Goal: Contribute content: Add original content to the website for others to see

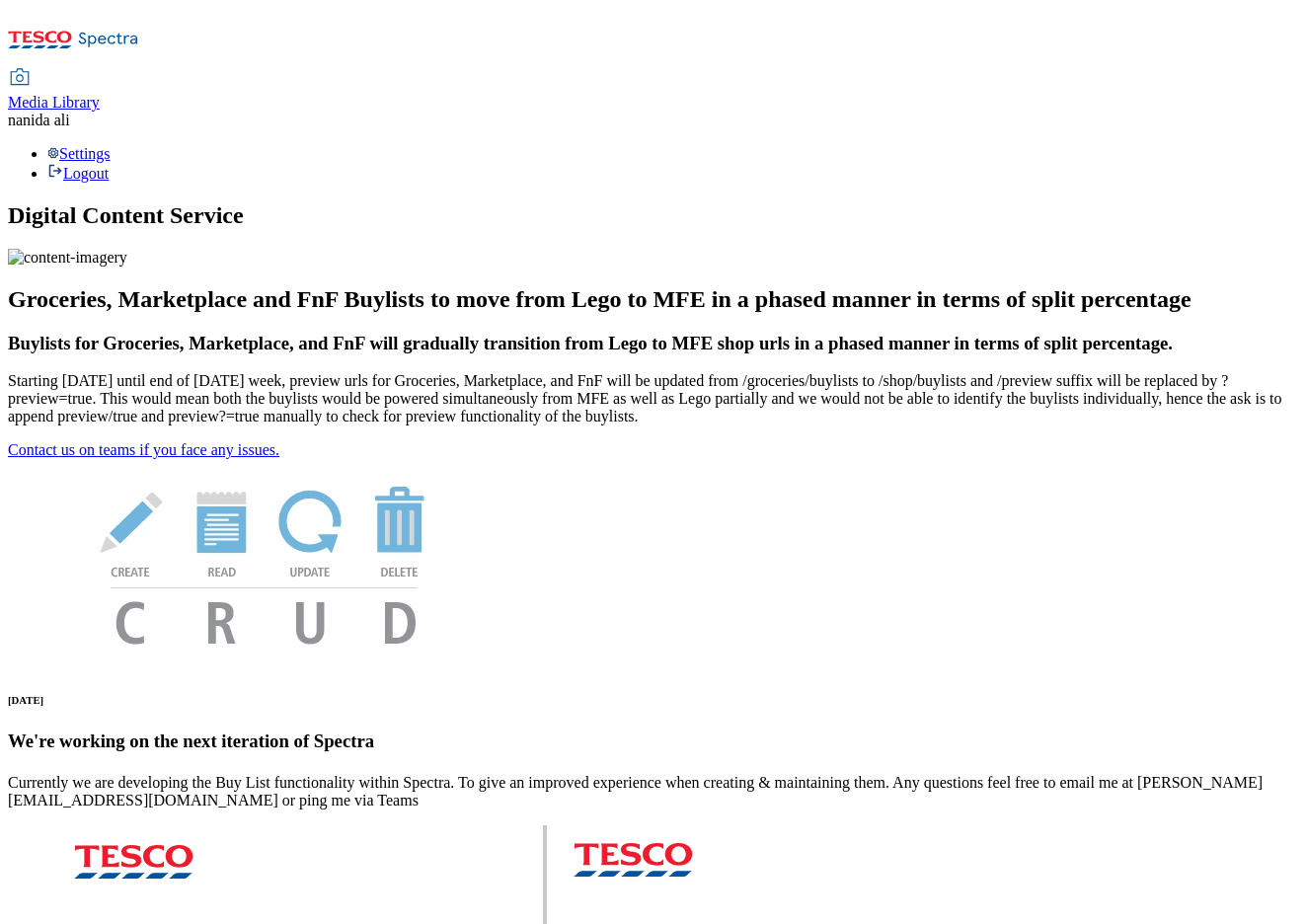
click at [100, 94] on div "Media Library" at bounding box center [53, 103] width 92 height 18
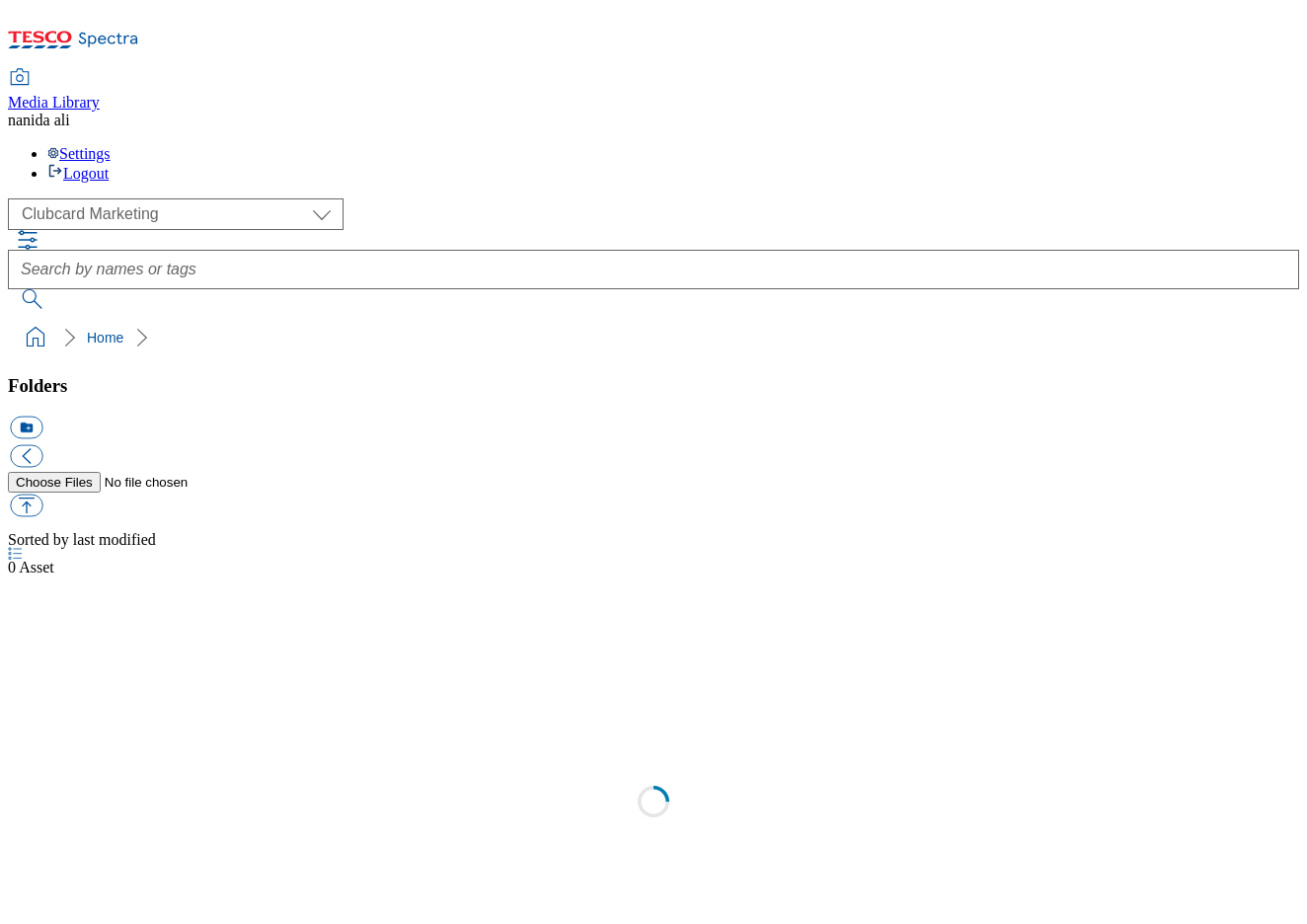
scroll to position [2, 0]
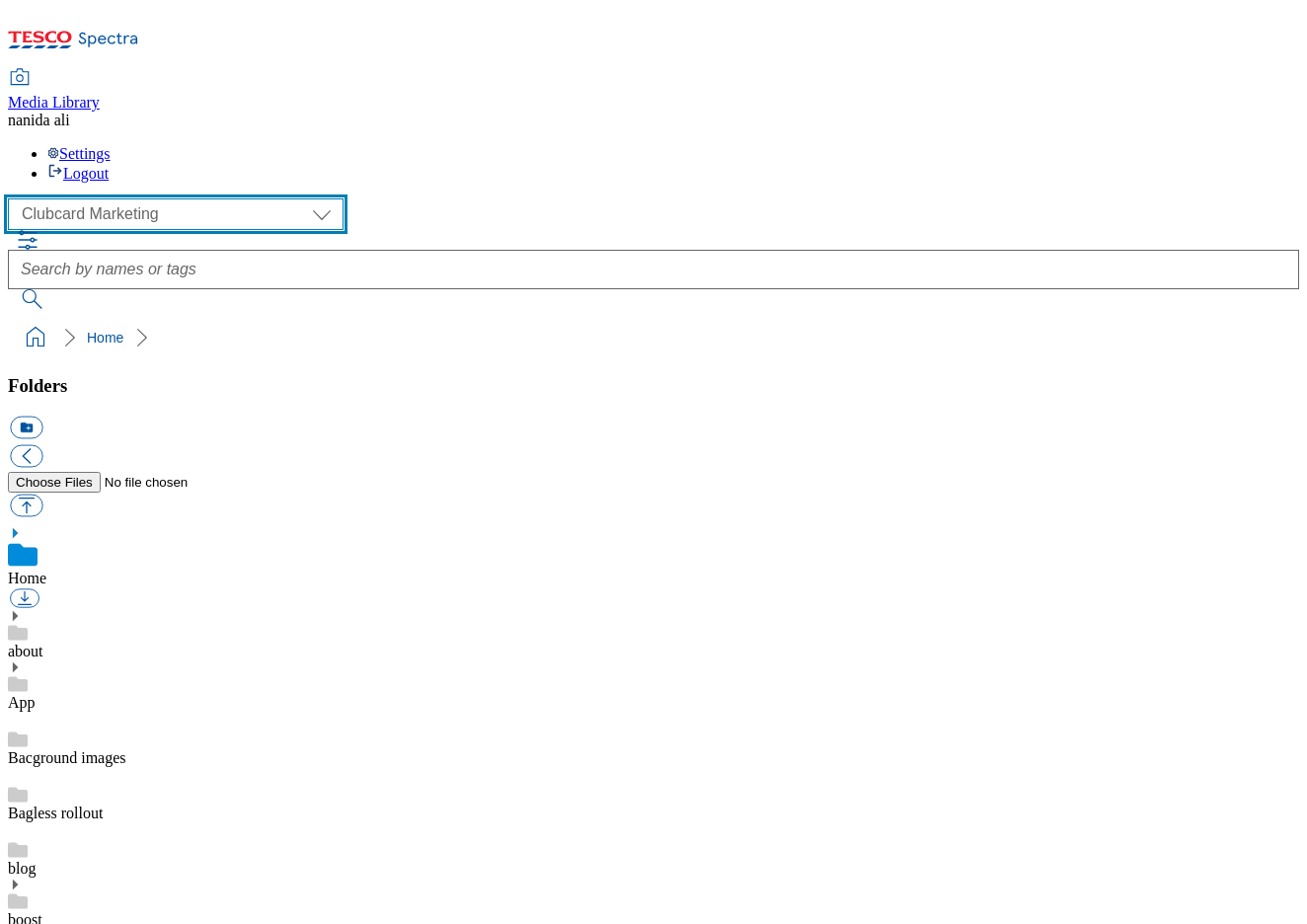
select select "flare-ghs-mktg"
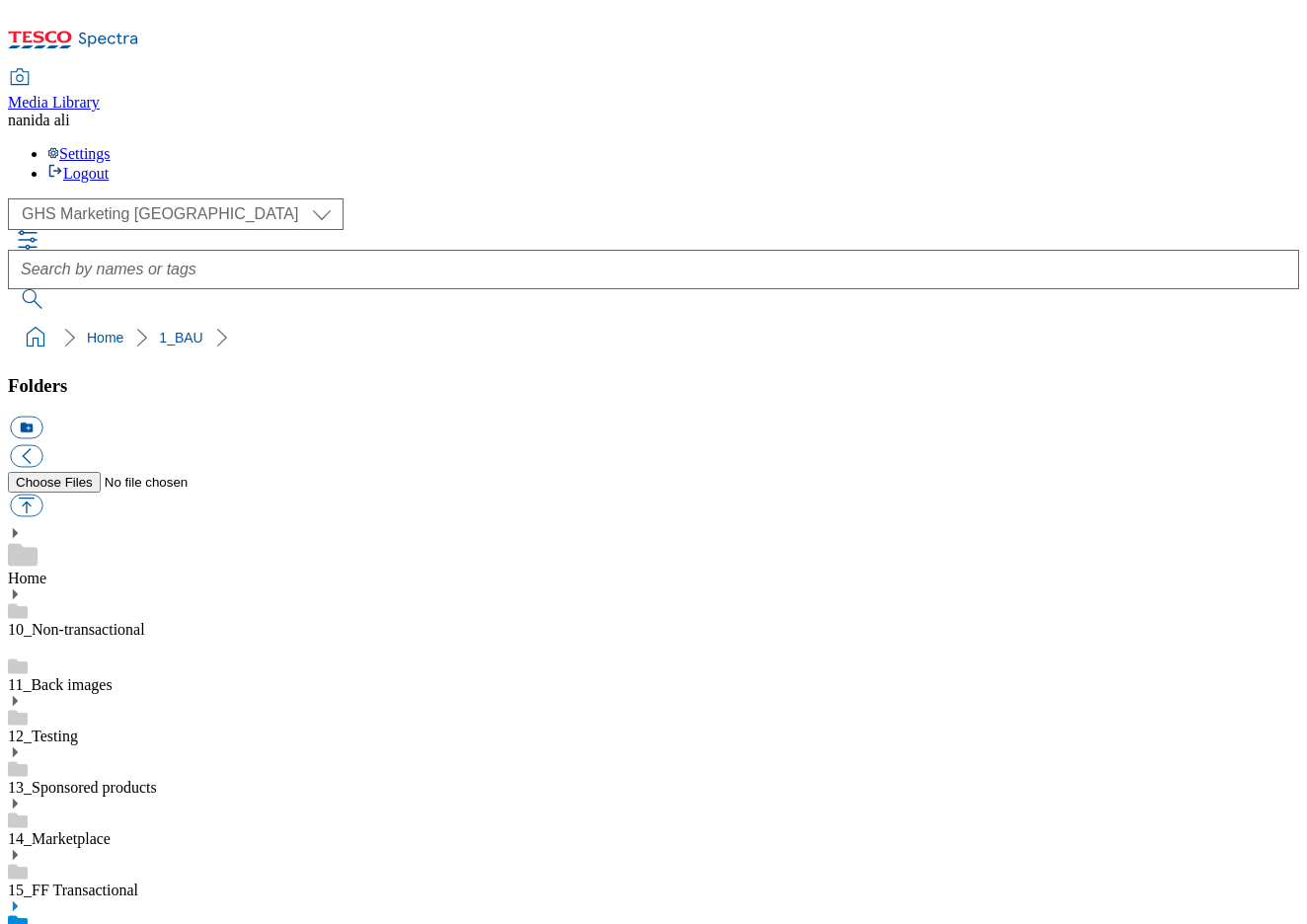
click at [18, 901] on use at bounding box center [15, 906] width 5 height 10
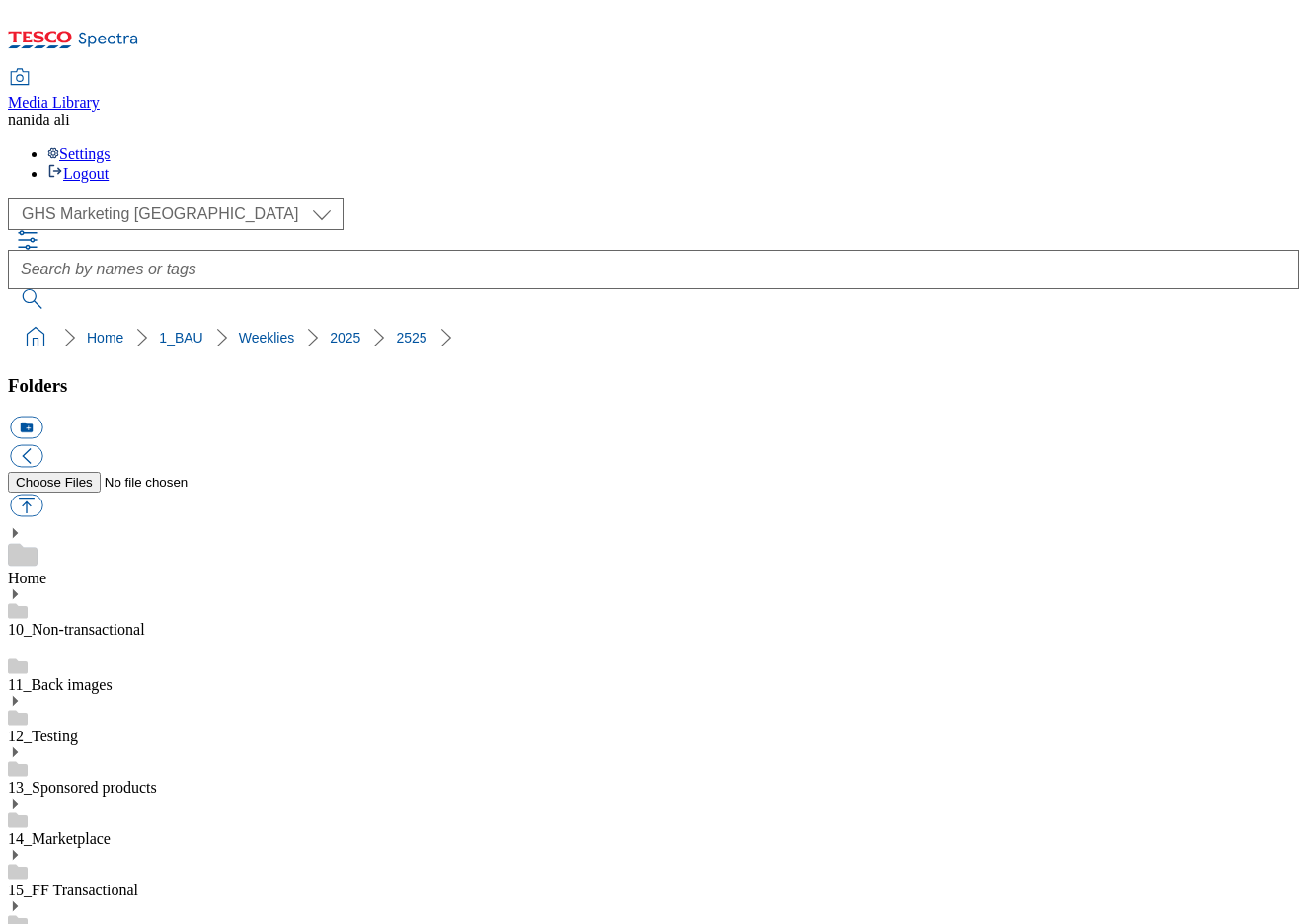
click at [43, 495] on button "button" at bounding box center [26, 506] width 33 height 23
type input "C:\fakepath\2525-GHS-Billboard- F&F.jpg"
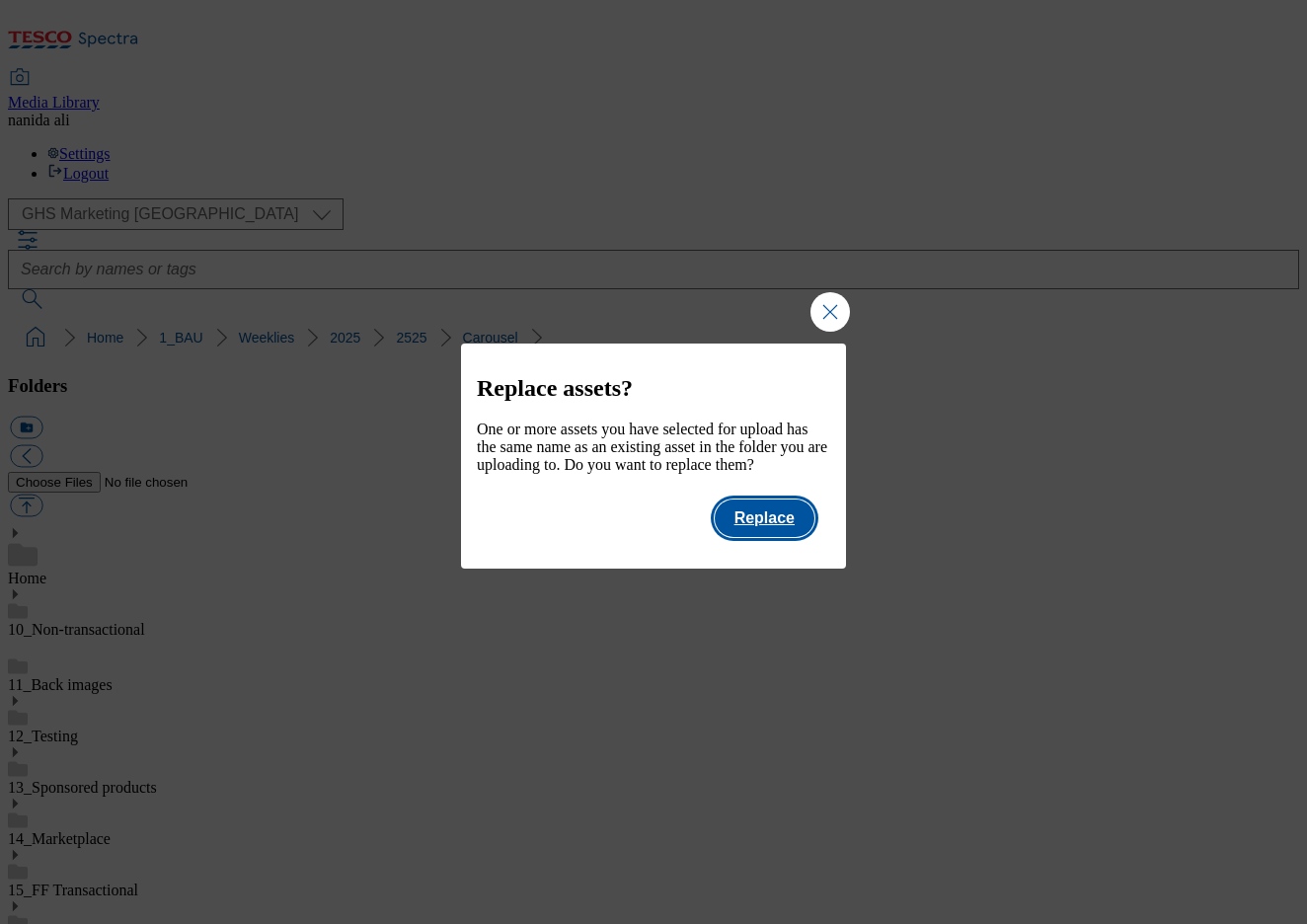
click at [777, 537] on button "Replace" at bounding box center [764, 518] width 100 height 38
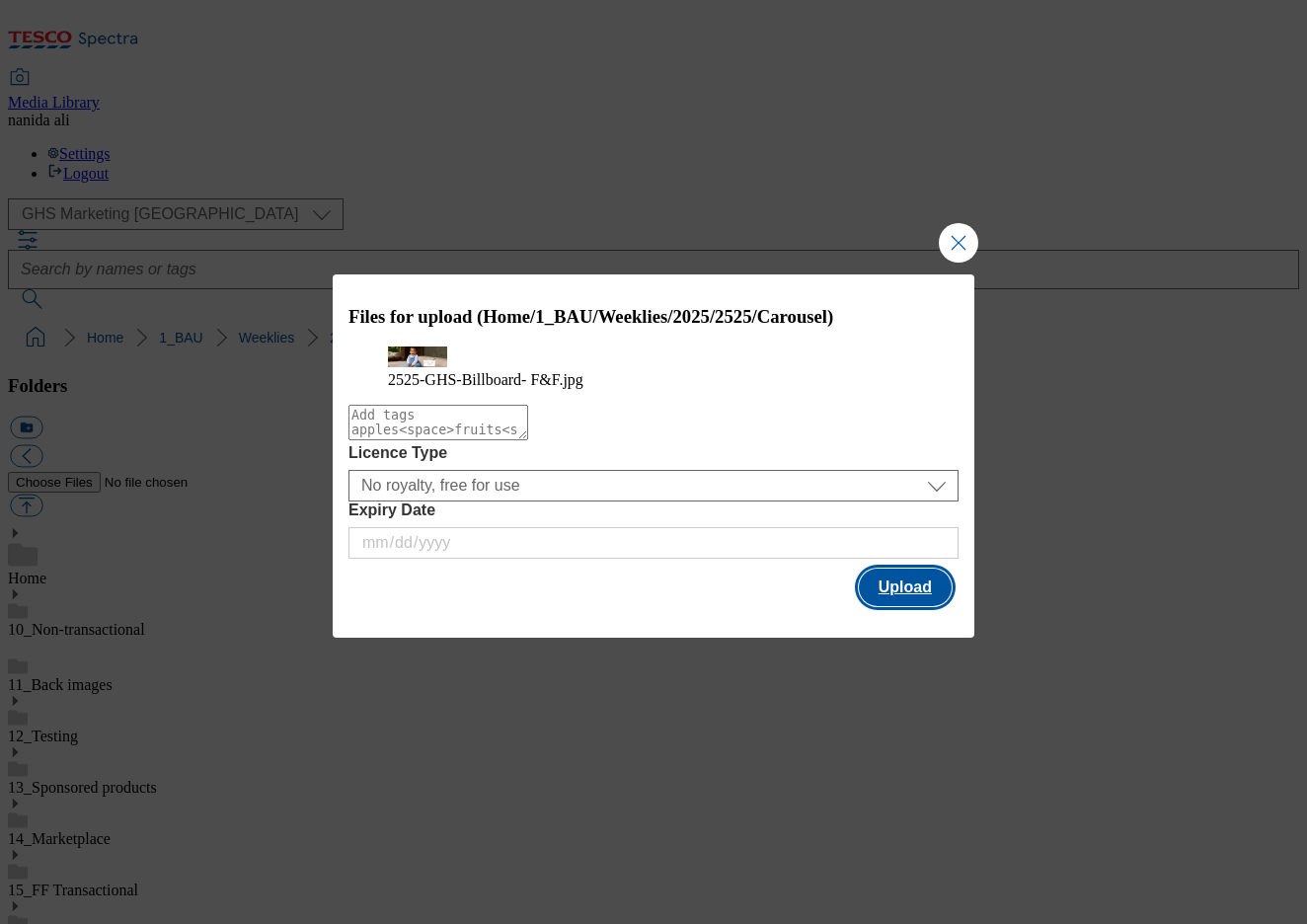
click at [921, 606] on button "Upload" at bounding box center [905, 588] width 93 height 38
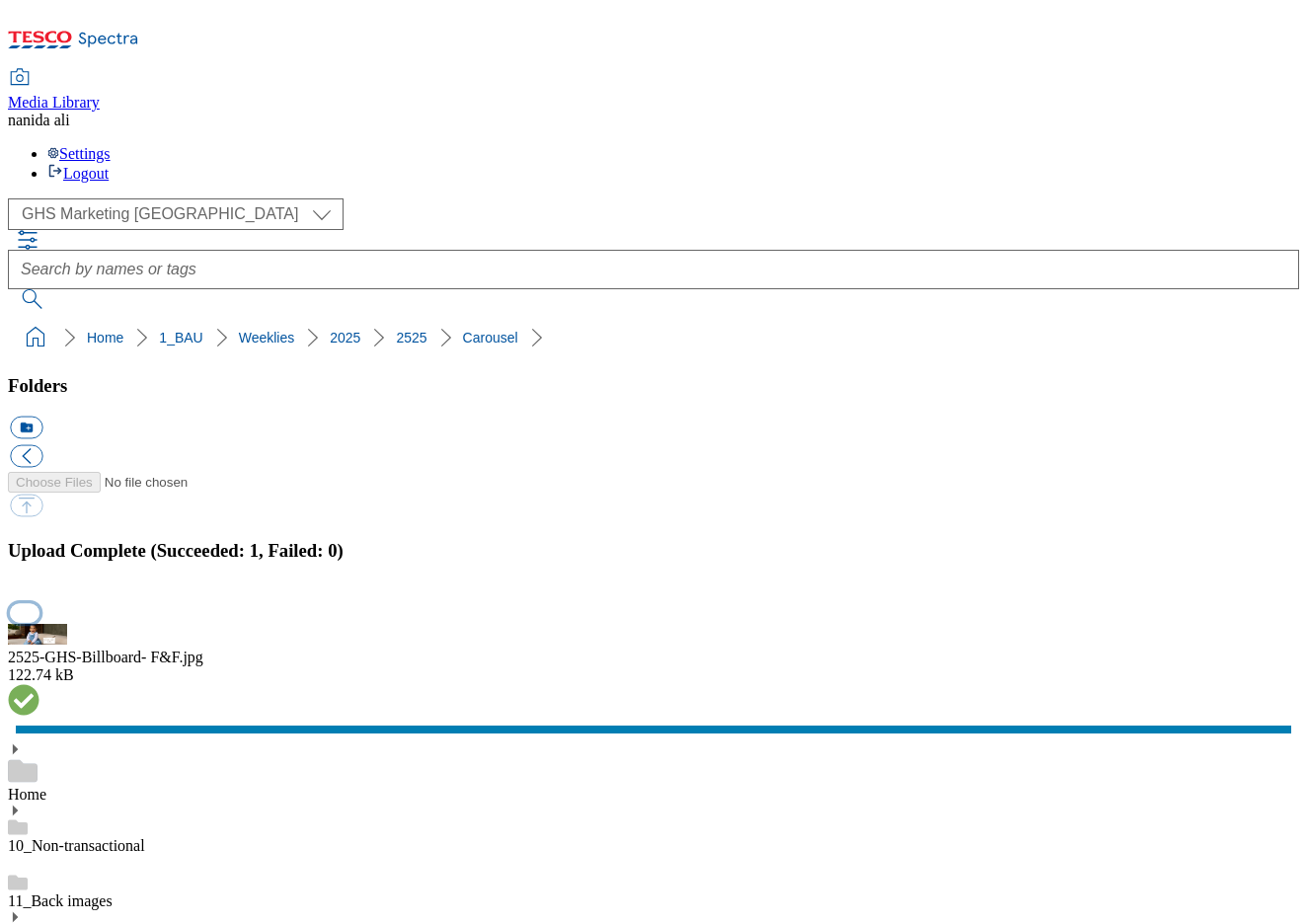
click at [40, 603] on button "button" at bounding box center [25, 612] width 30 height 19
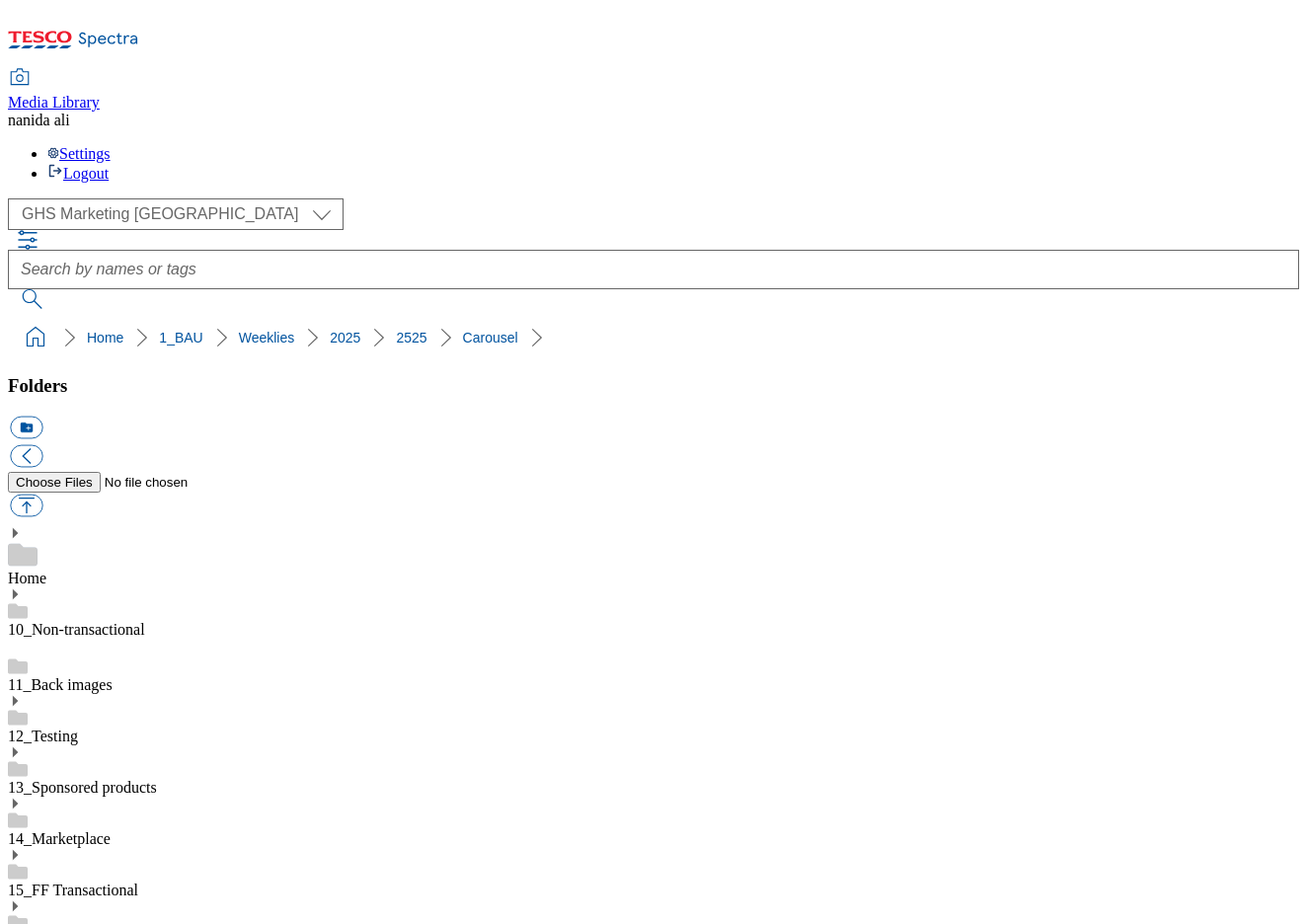
click at [46, 493] on span at bounding box center [27, 506] width 38 height 26
click at [43, 495] on button "button" at bounding box center [26, 506] width 33 height 23
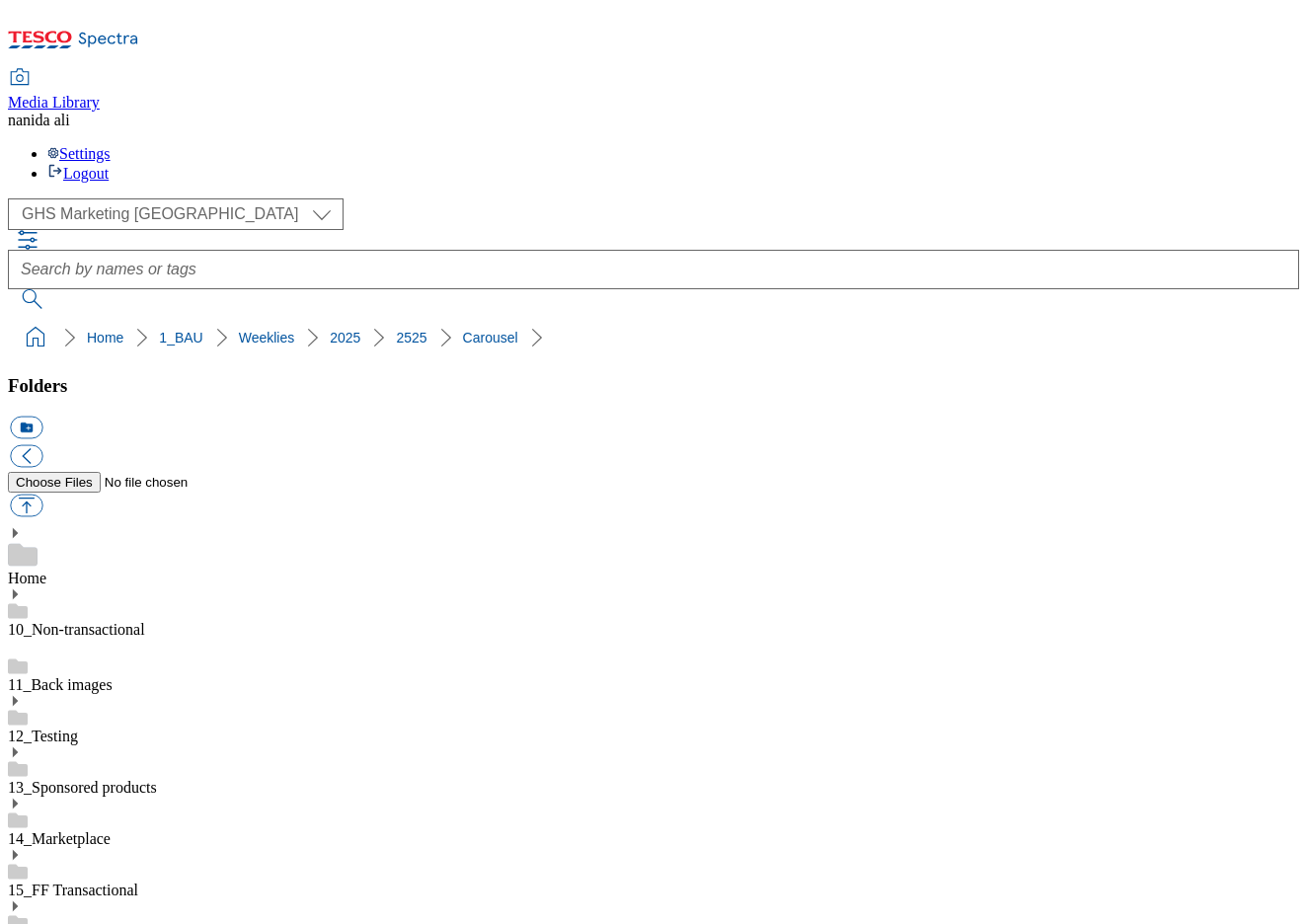
type input "C:\fakepath\2525-GHS-Billboard- F&F.jpg"
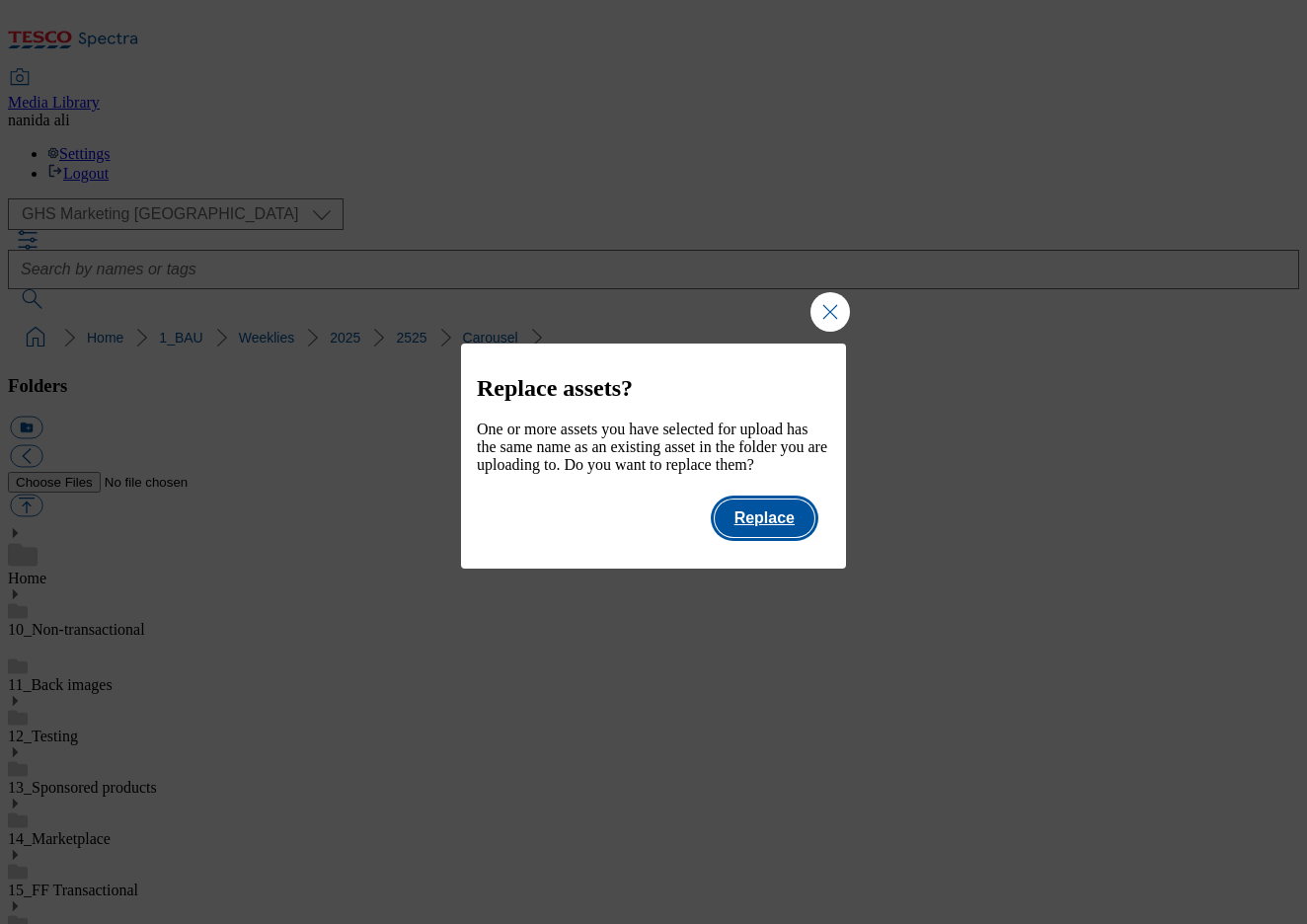
click at [790, 537] on button "Replace" at bounding box center [764, 518] width 100 height 38
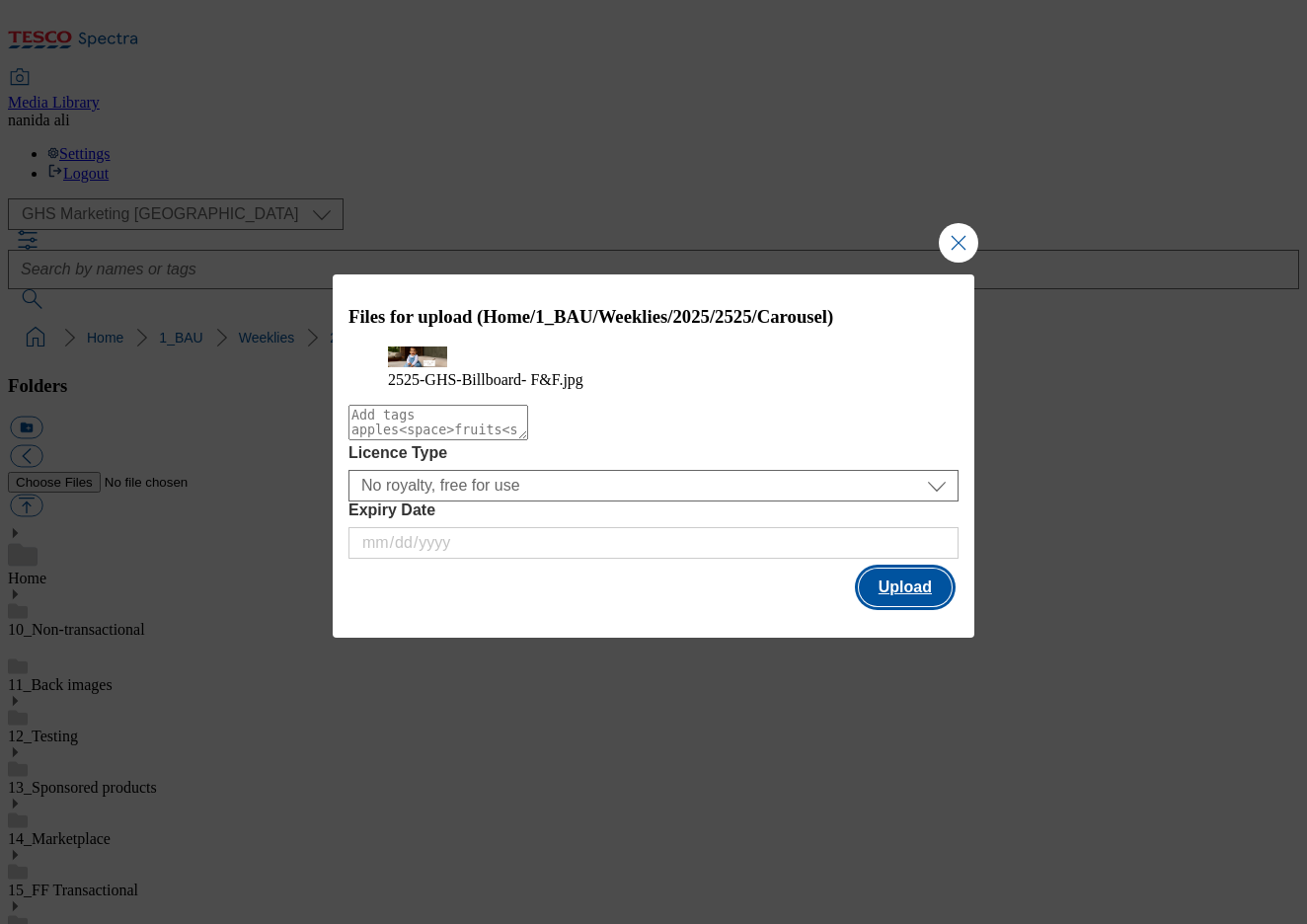
click at [913, 606] on button "Upload" at bounding box center [905, 588] width 93 height 38
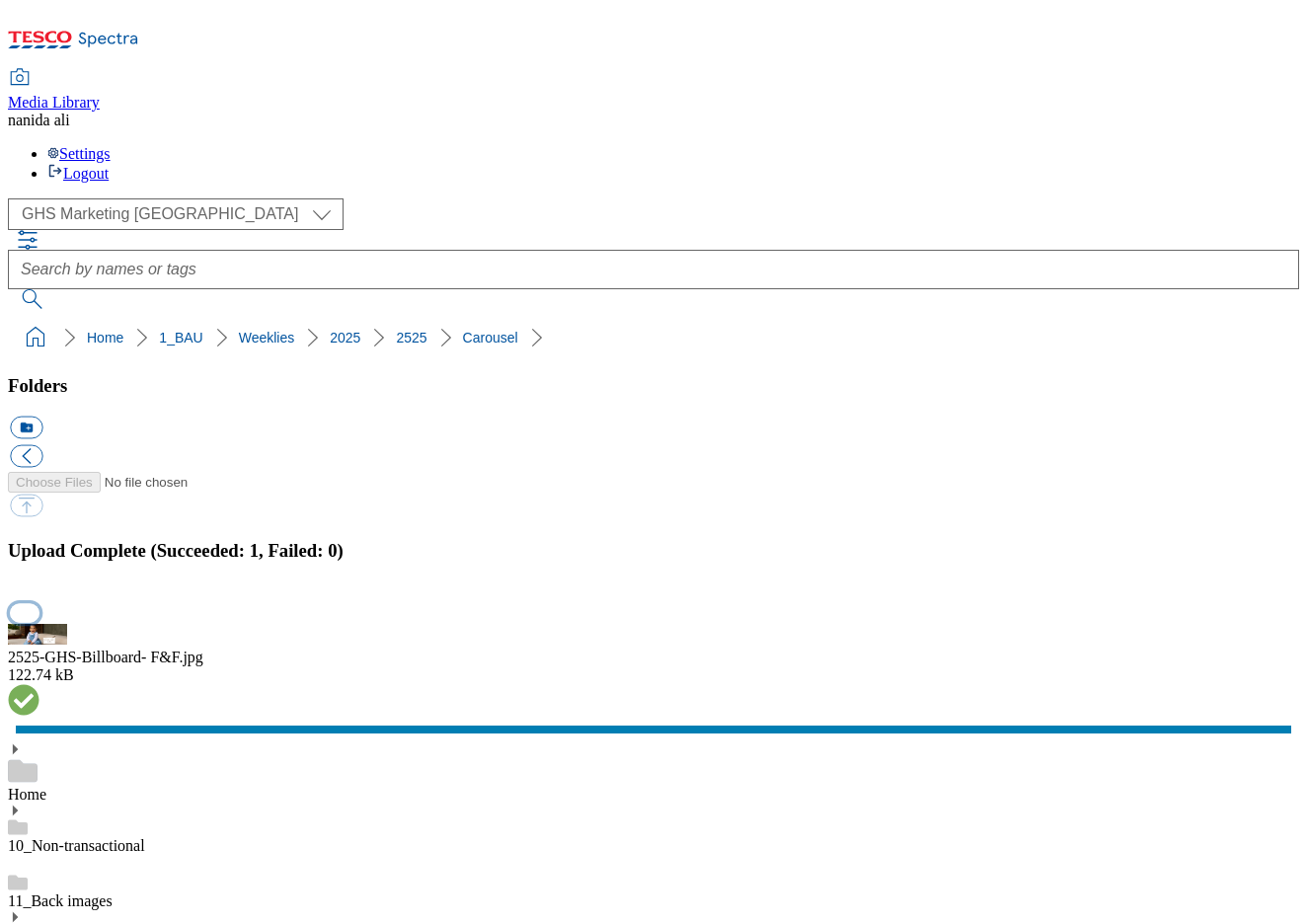
click at [40, 603] on button "button" at bounding box center [25, 612] width 30 height 19
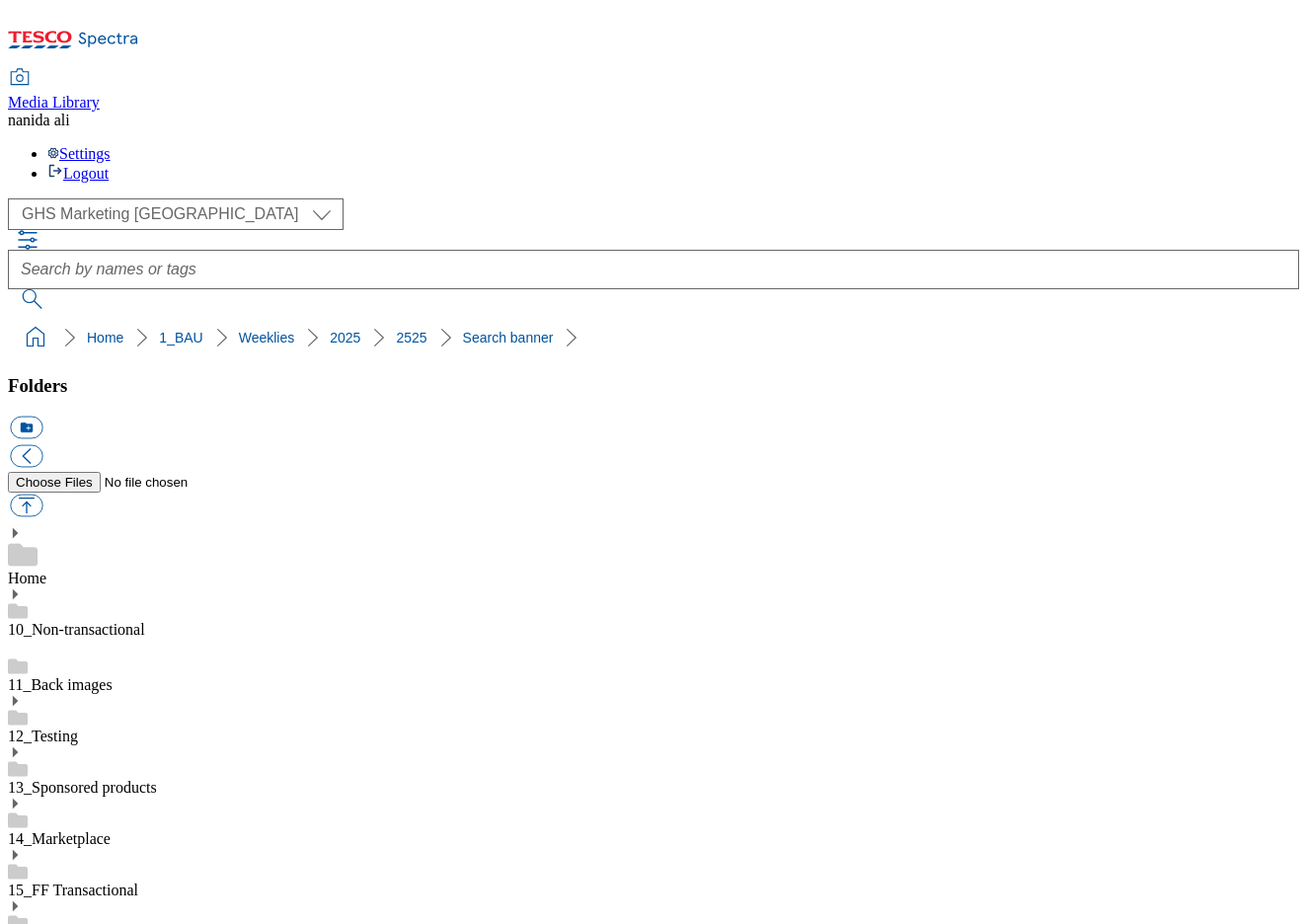
scroll to position [456, 0]
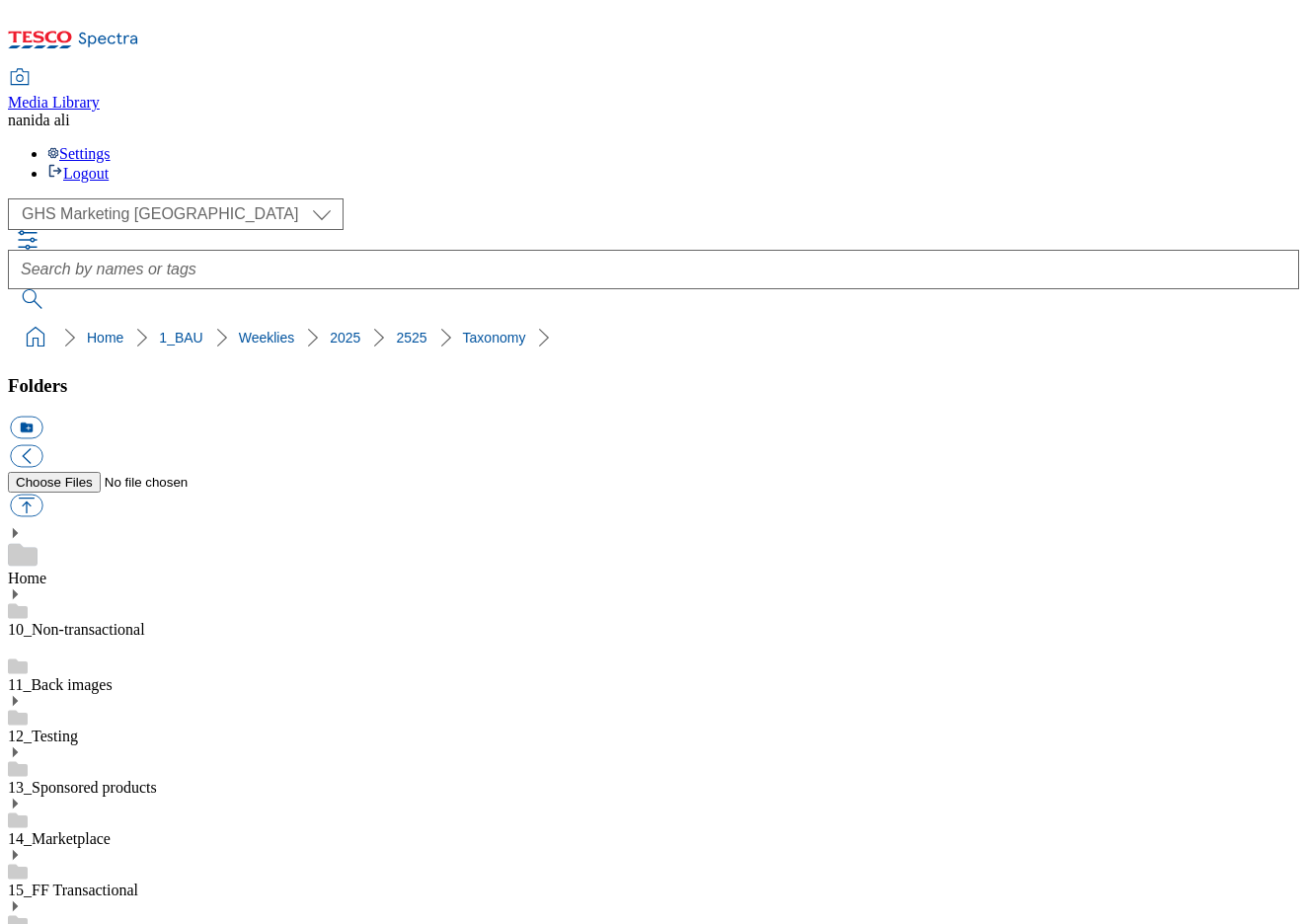
click at [43, 495] on button "button" at bounding box center [26, 506] width 33 height 23
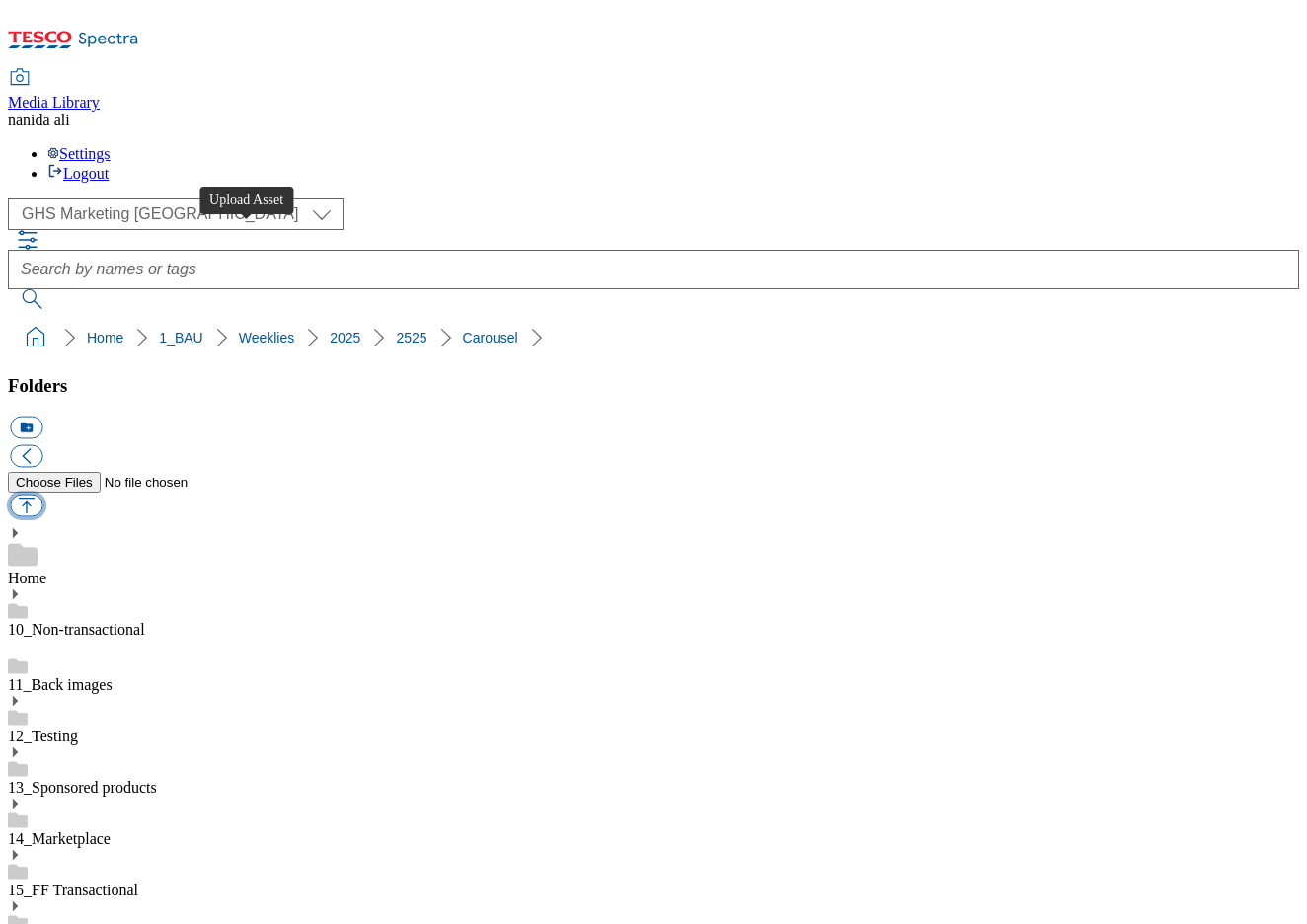
type input "C:\fakepath\2525-GHS-Billboard- F&F.jpg"
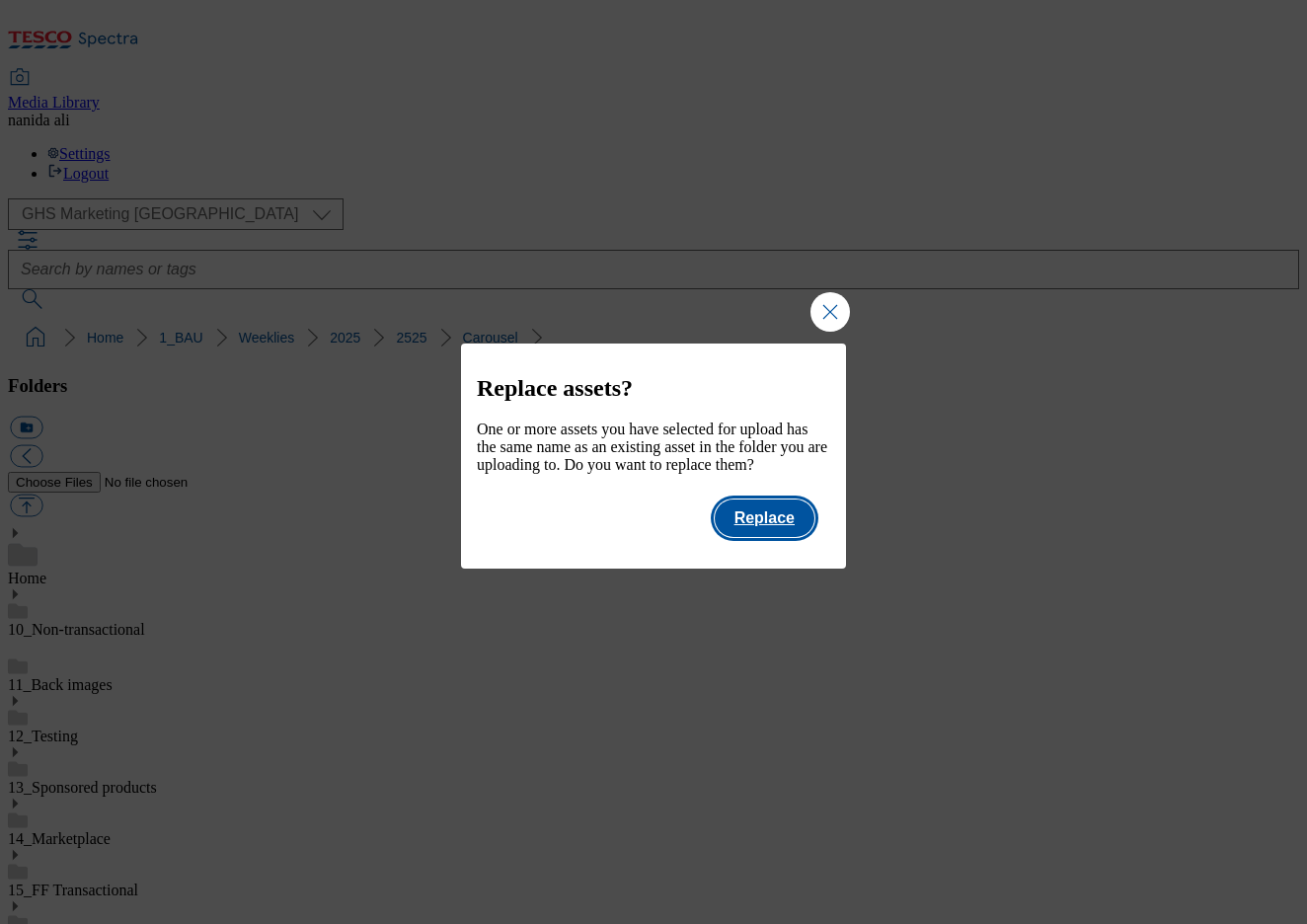
click at [754, 536] on button "Replace" at bounding box center [764, 518] width 100 height 38
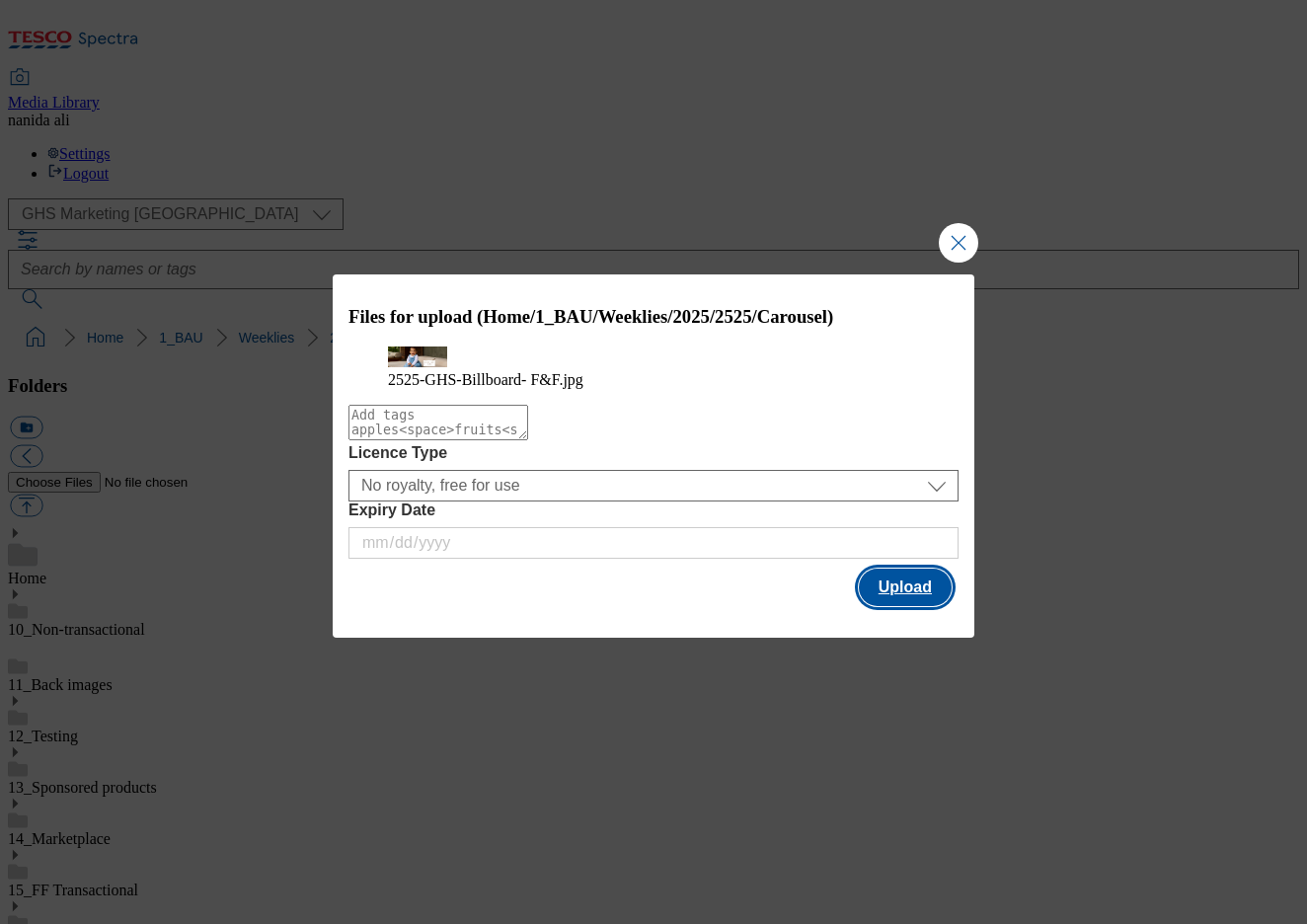
click at [907, 606] on button "Upload" at bounding box center [905, 588] width 93 height 38
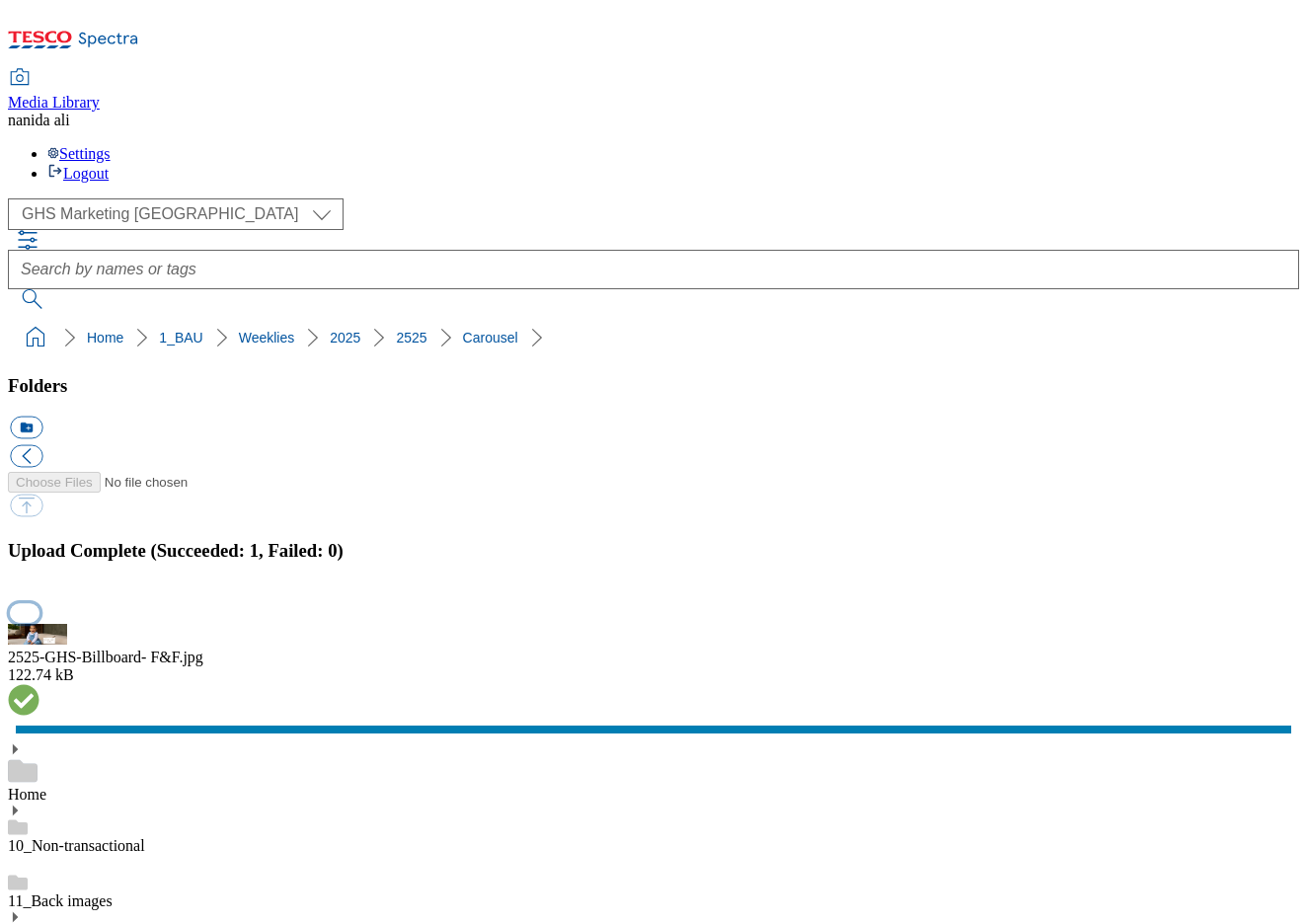
click at [40, 603] on button "button" at bounding box center [25, 612] width 30 height 19
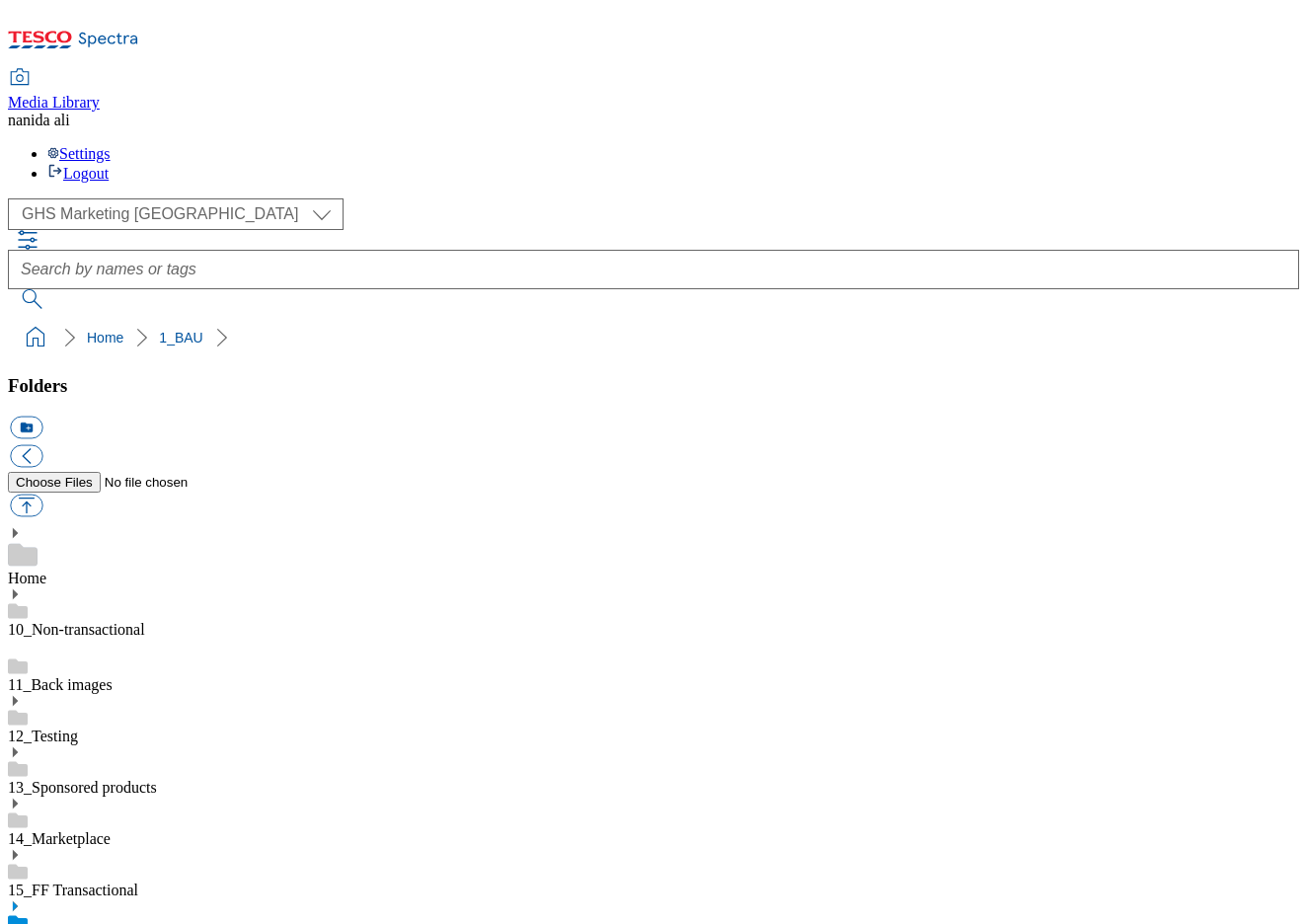
select select "flare-ghs-mktg"
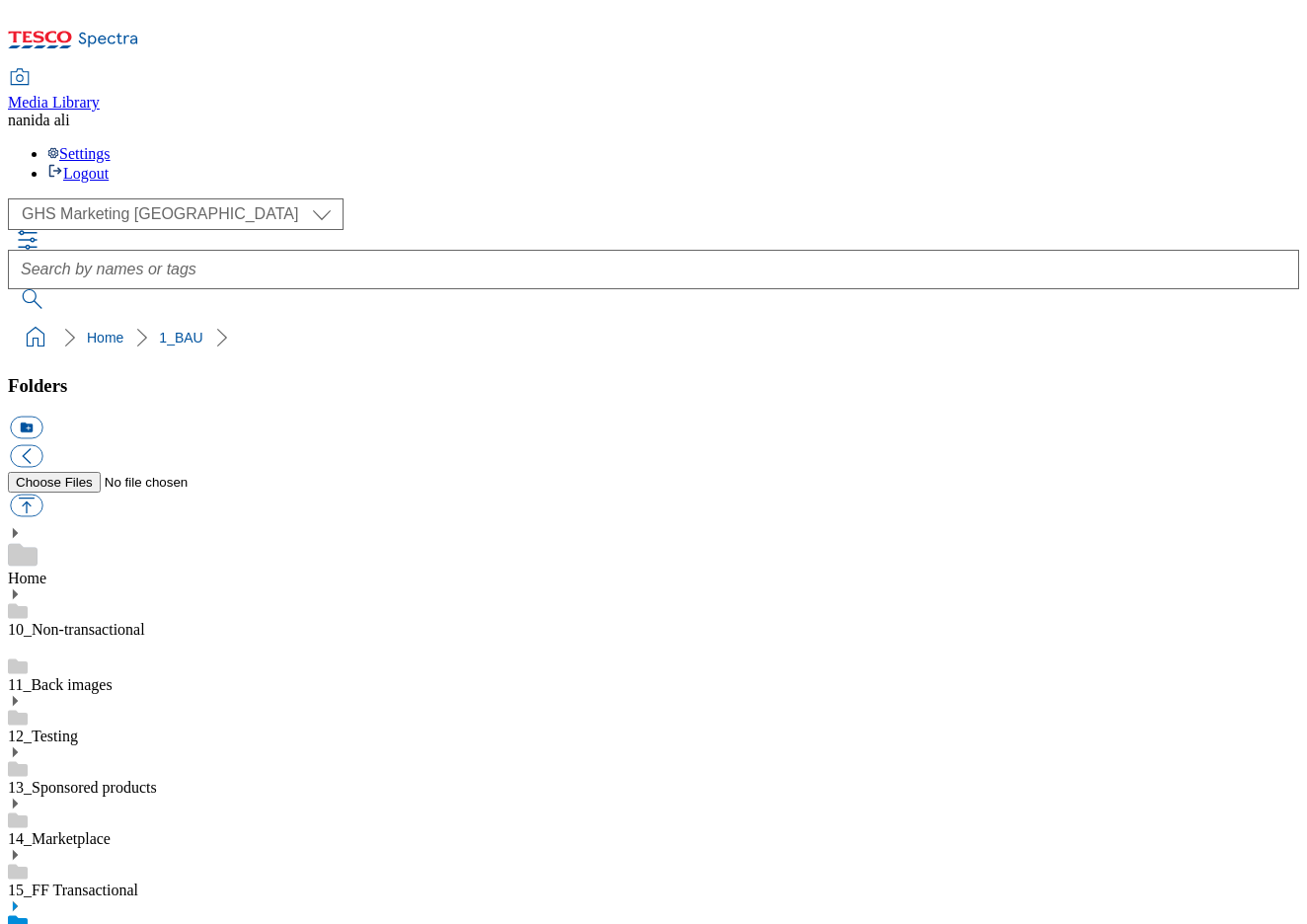
scroll to position [0, 0]
click at [18, 901] on use at bounding box center [15, 906] width 5 height 10
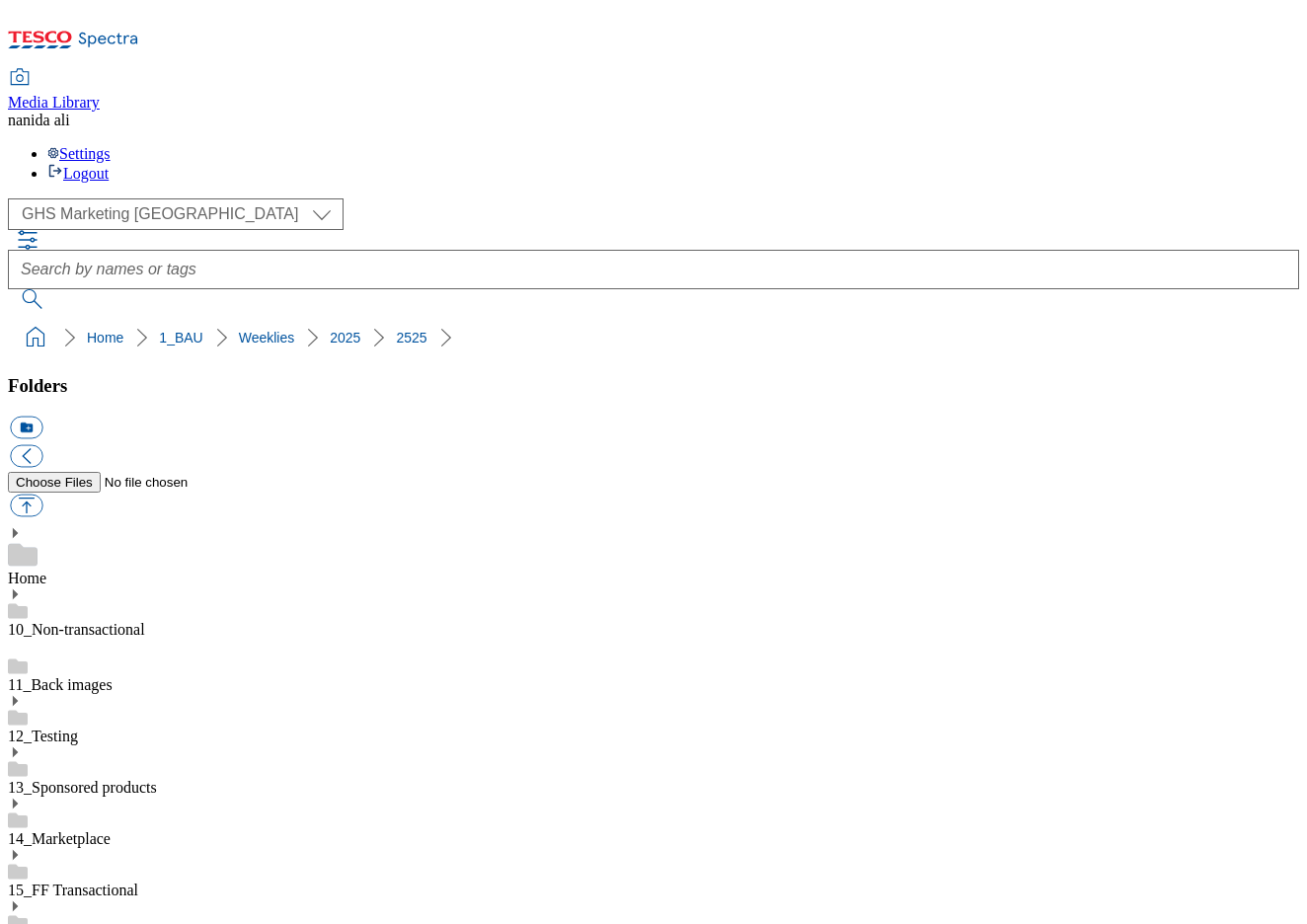
click at [43, 495] on button "button" at bounding box center [26, 506] width 33 height 23
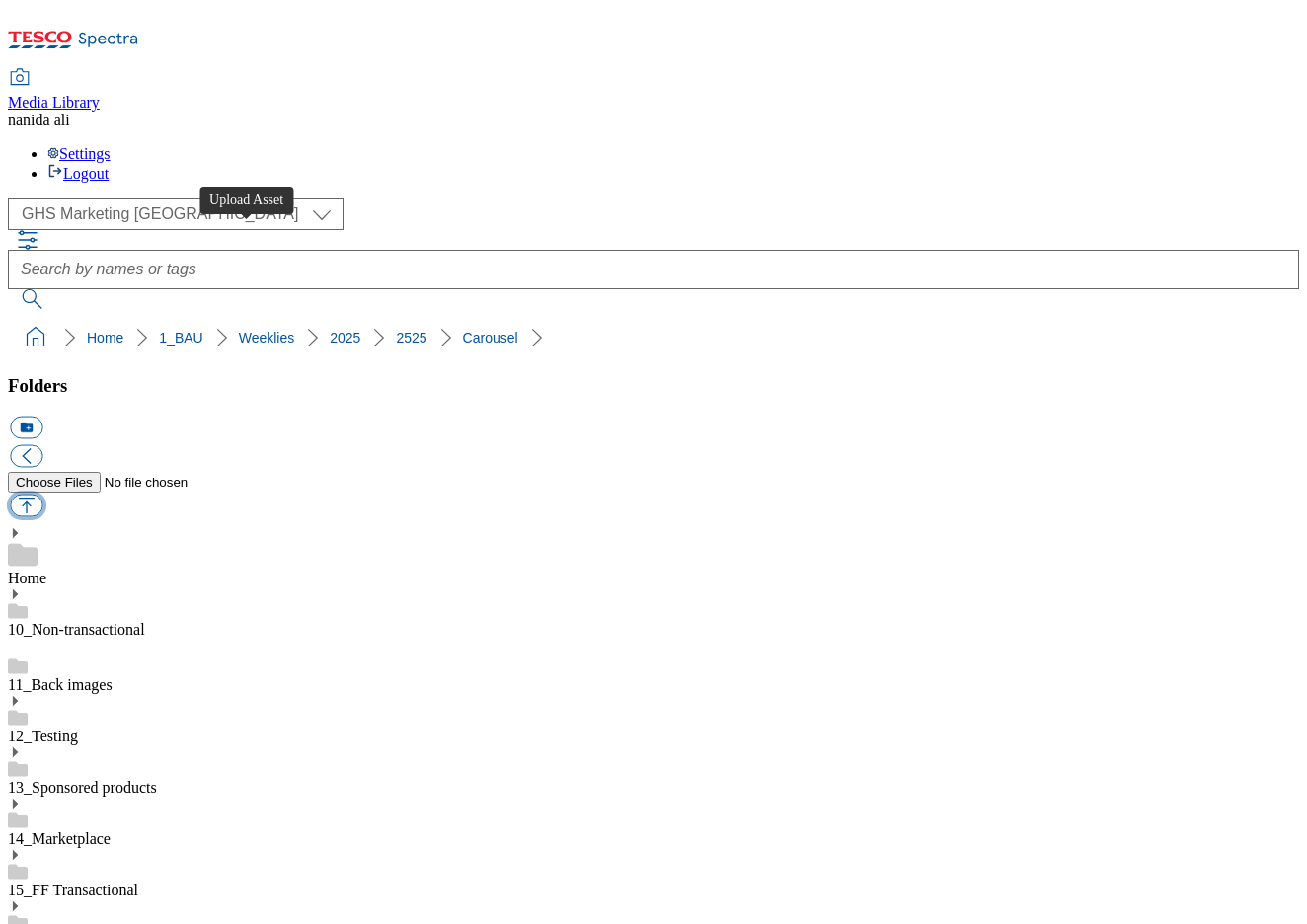
type input "C:\fakepath\2525-GHS-Billboard- F&F.jpg"
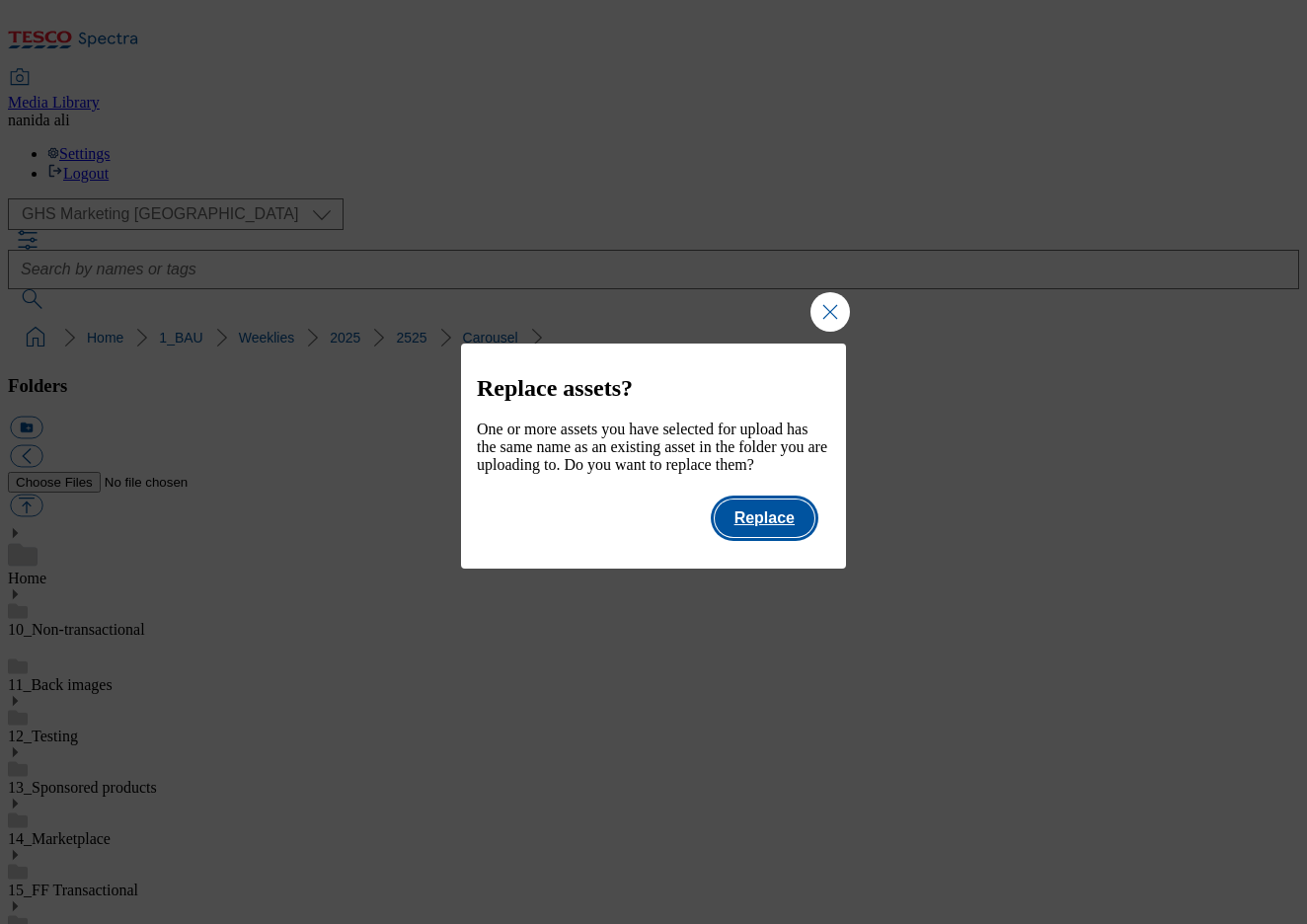
click at [783, 537] on button "Replace" at bounding box center [764, 518] width 100 height 38
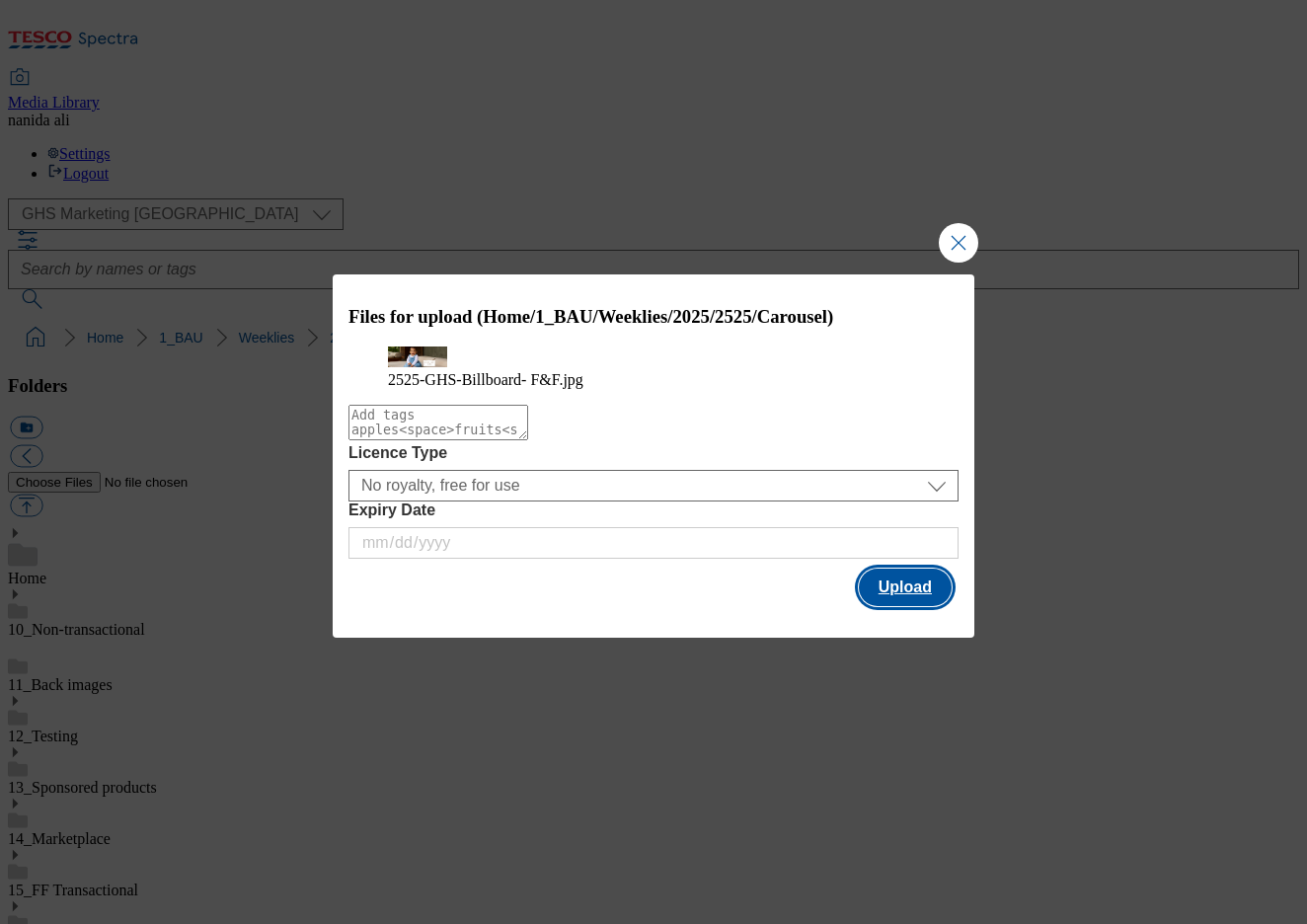
click at [895, 606] on button "Upload" at bounding box center [905, 588] width 93 height 38
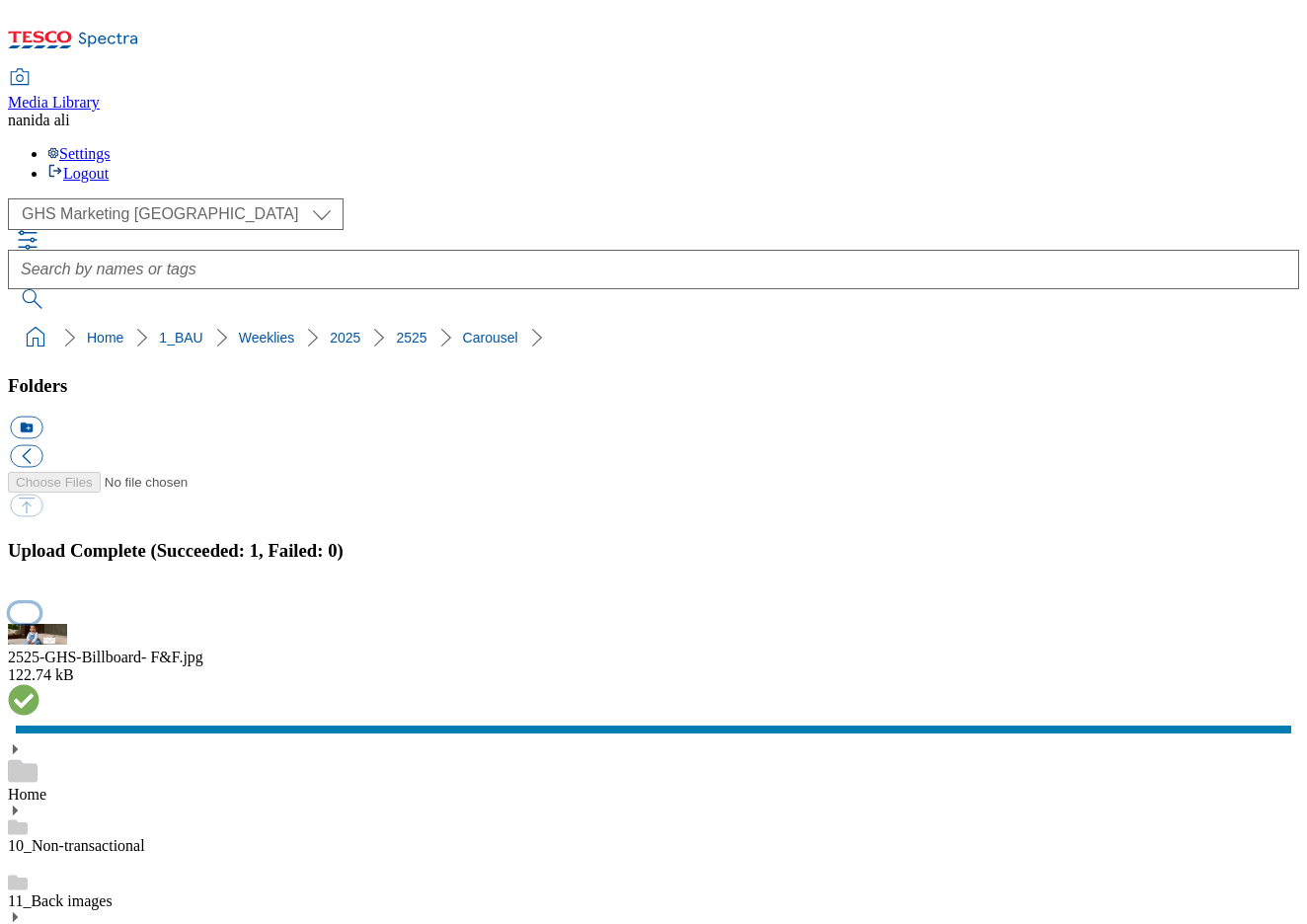
click at [40, 603] on button "button" at bounding box center [25, 612] width 30 height 19
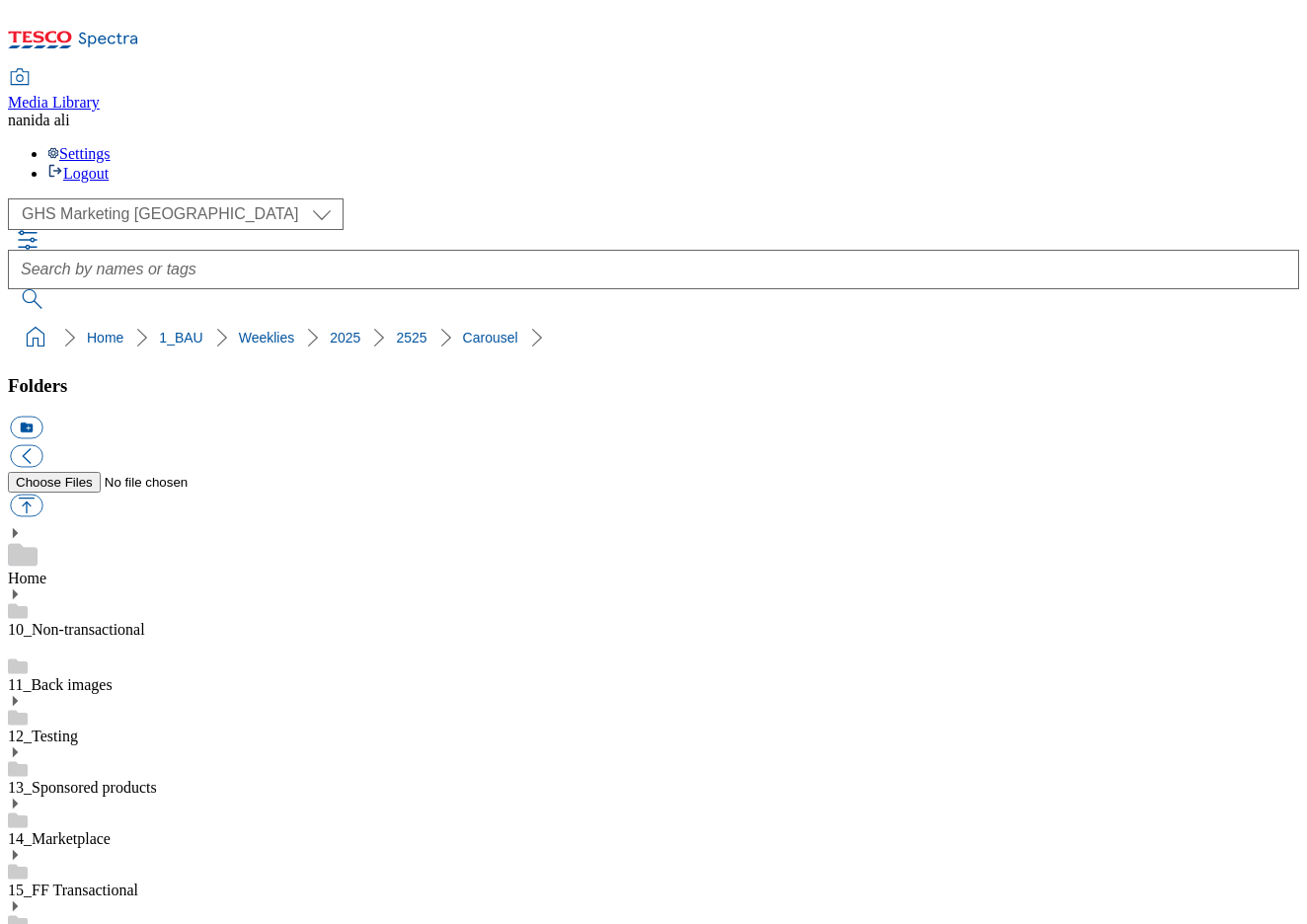
select select "flare-ghs-mktg"
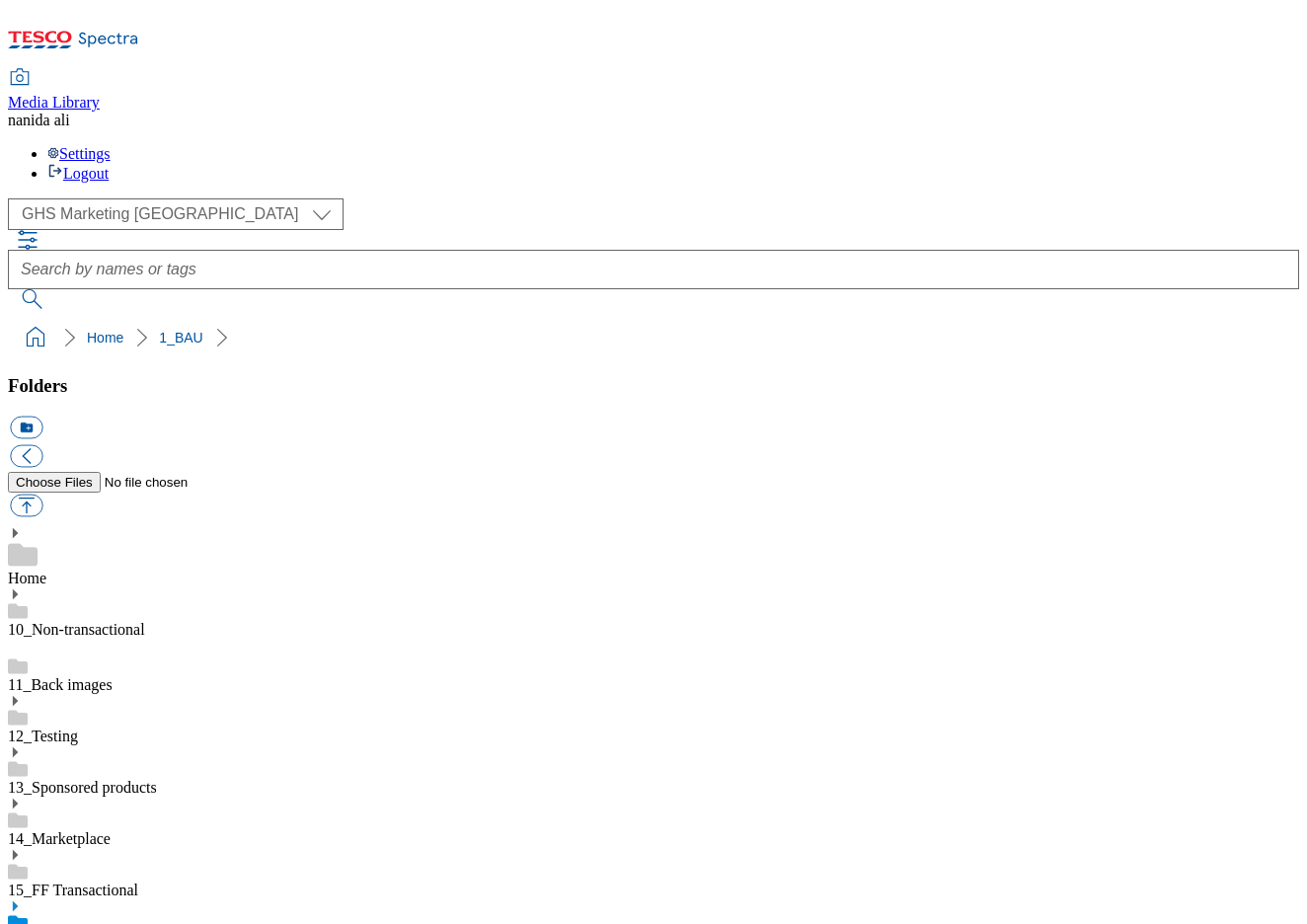
click at [22, 899] on icon at bounding box center [15, 906] width 14 height 14
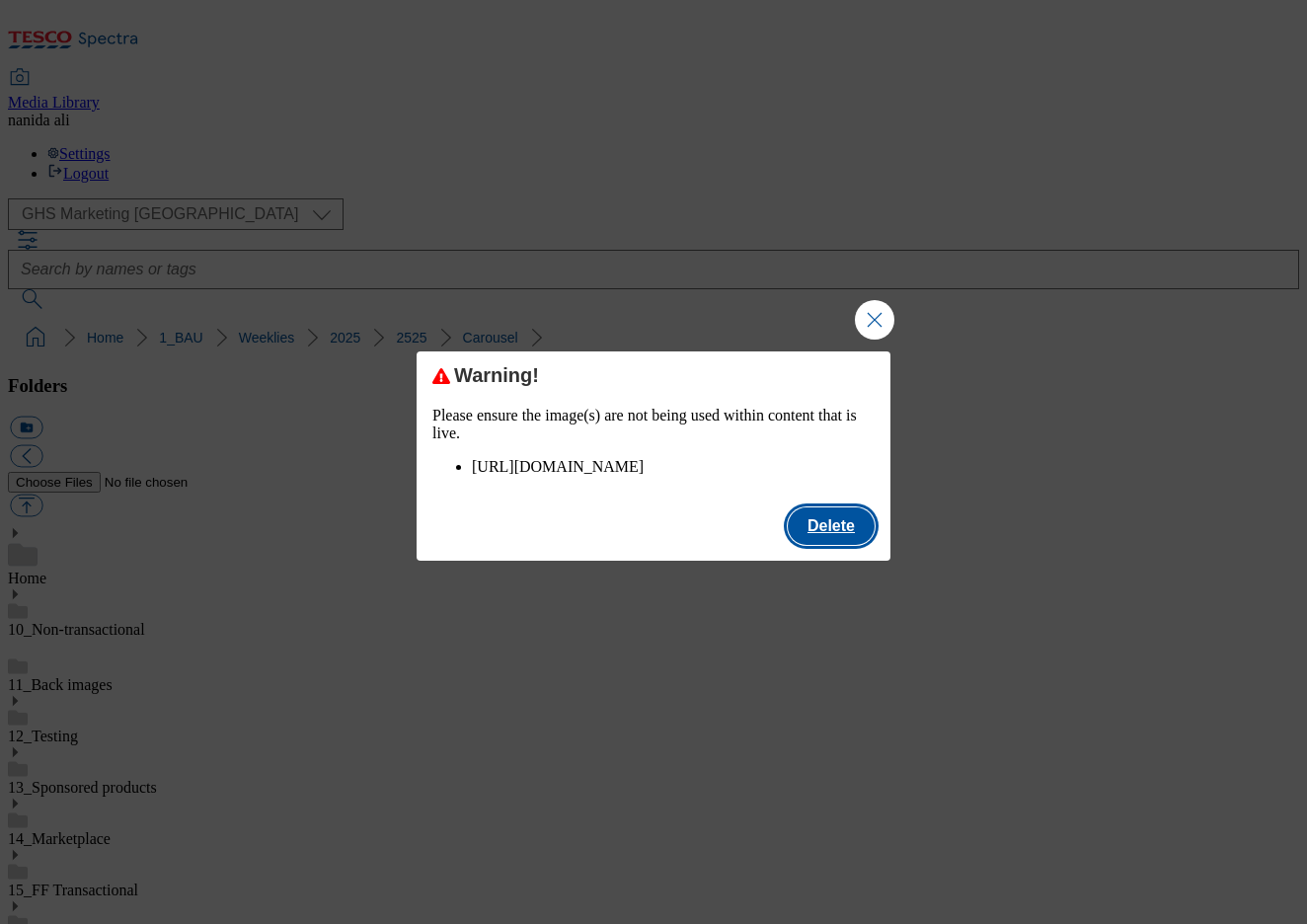
click at [842, 545] on button "Delete" at bounding box center [831, 526] width 87 height 38
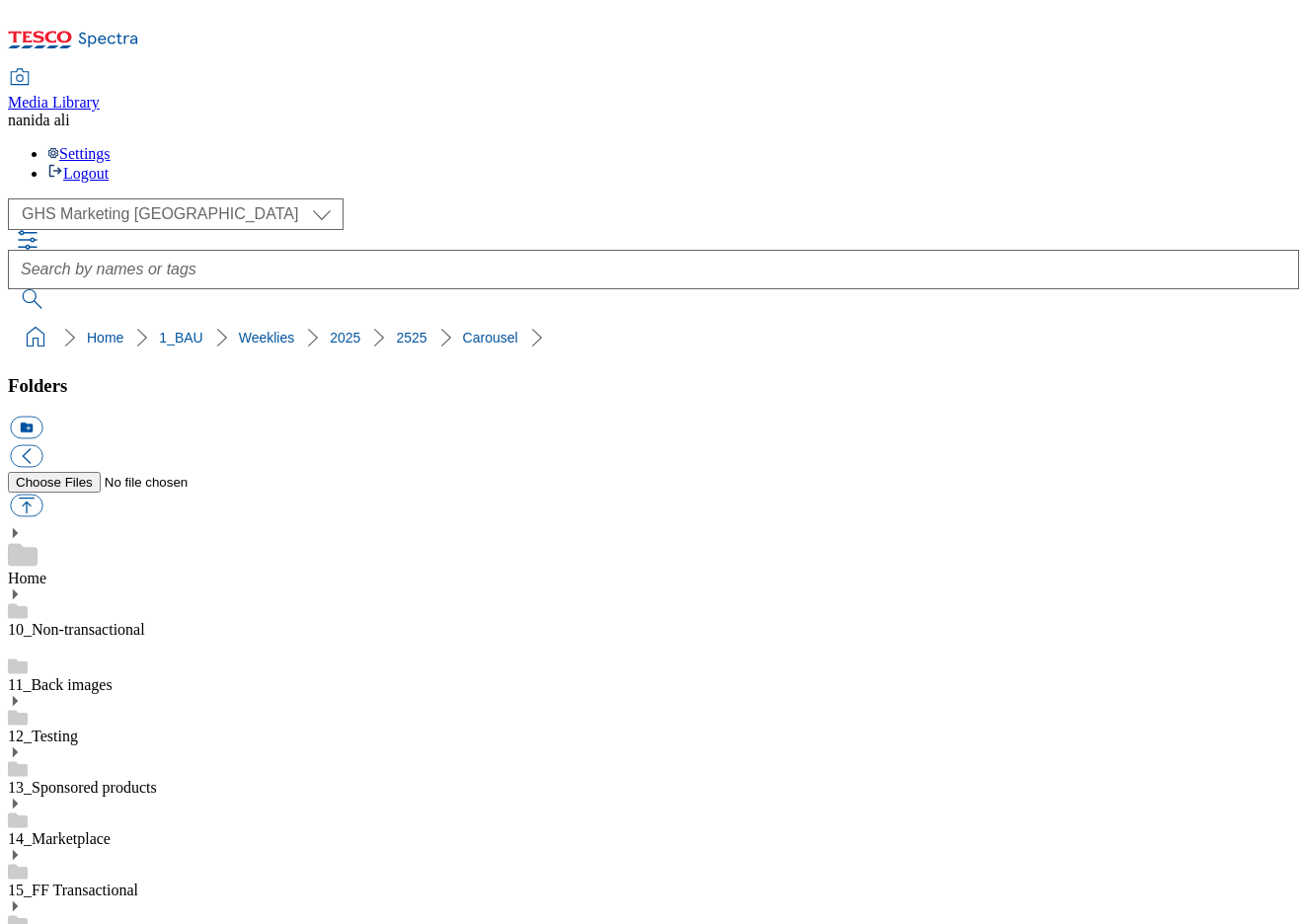
scroll to position [0, 0]
click at [43, 495] on button "button" at bounding box center [26, 506] width 33 height 23
type input "C:\fakepath\2525-GHS-Billboard- F&F.jpg"
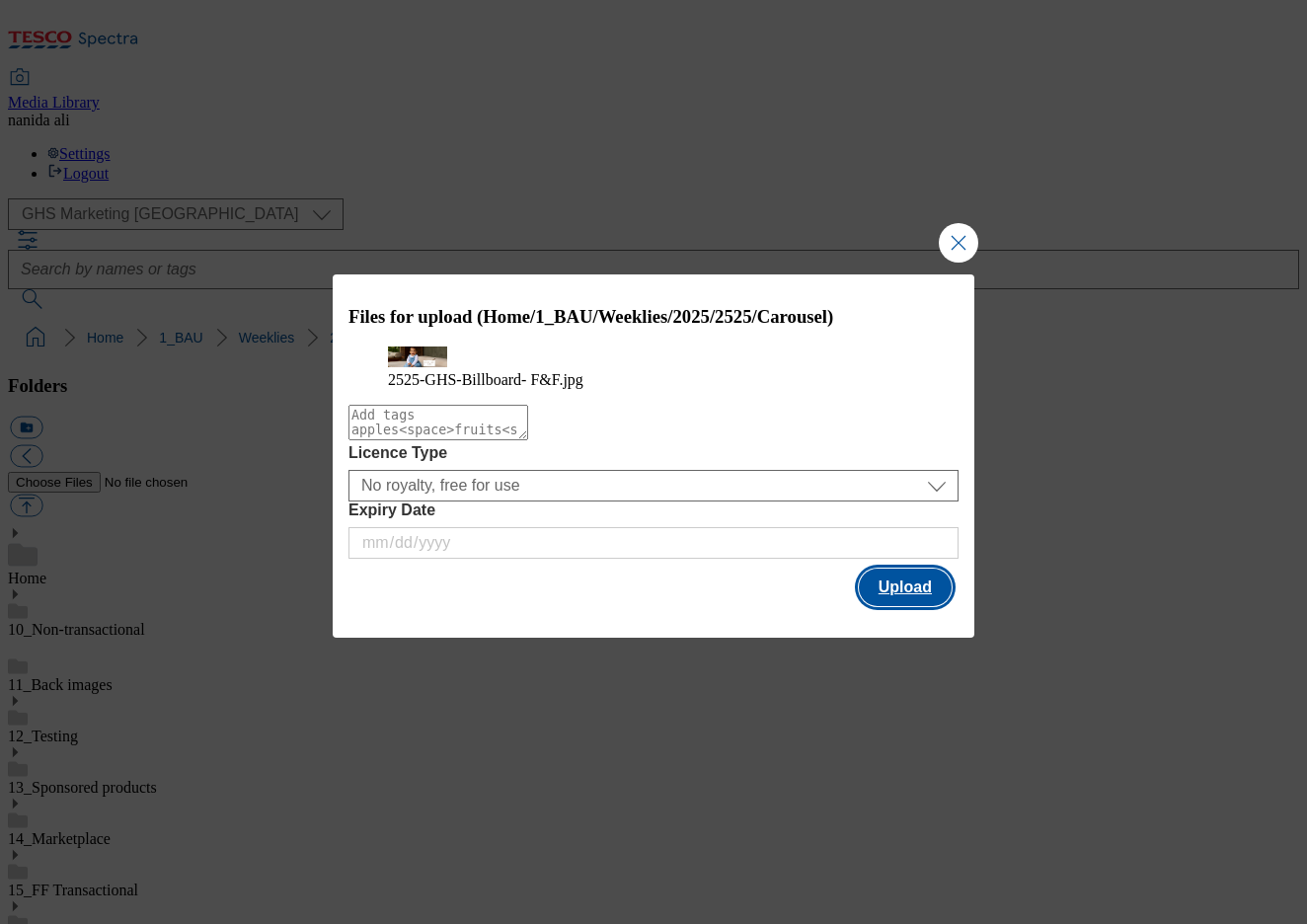
click at [901, 605] on button "Upload" at bounding box center [905, 588] width 93 height 38
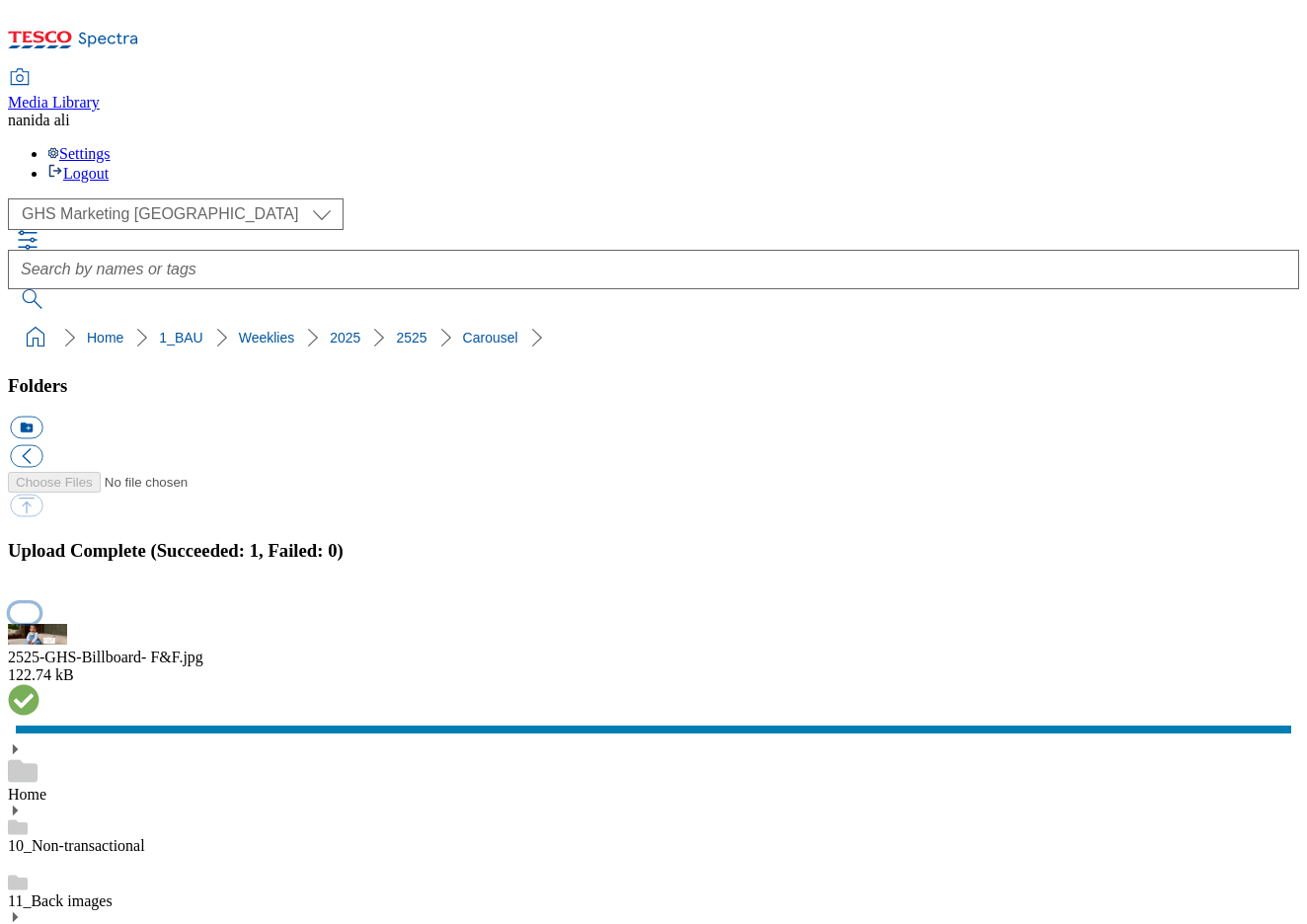
click at [40, 603] on button "button" at bounding box center [25, 612] width 30 height 19
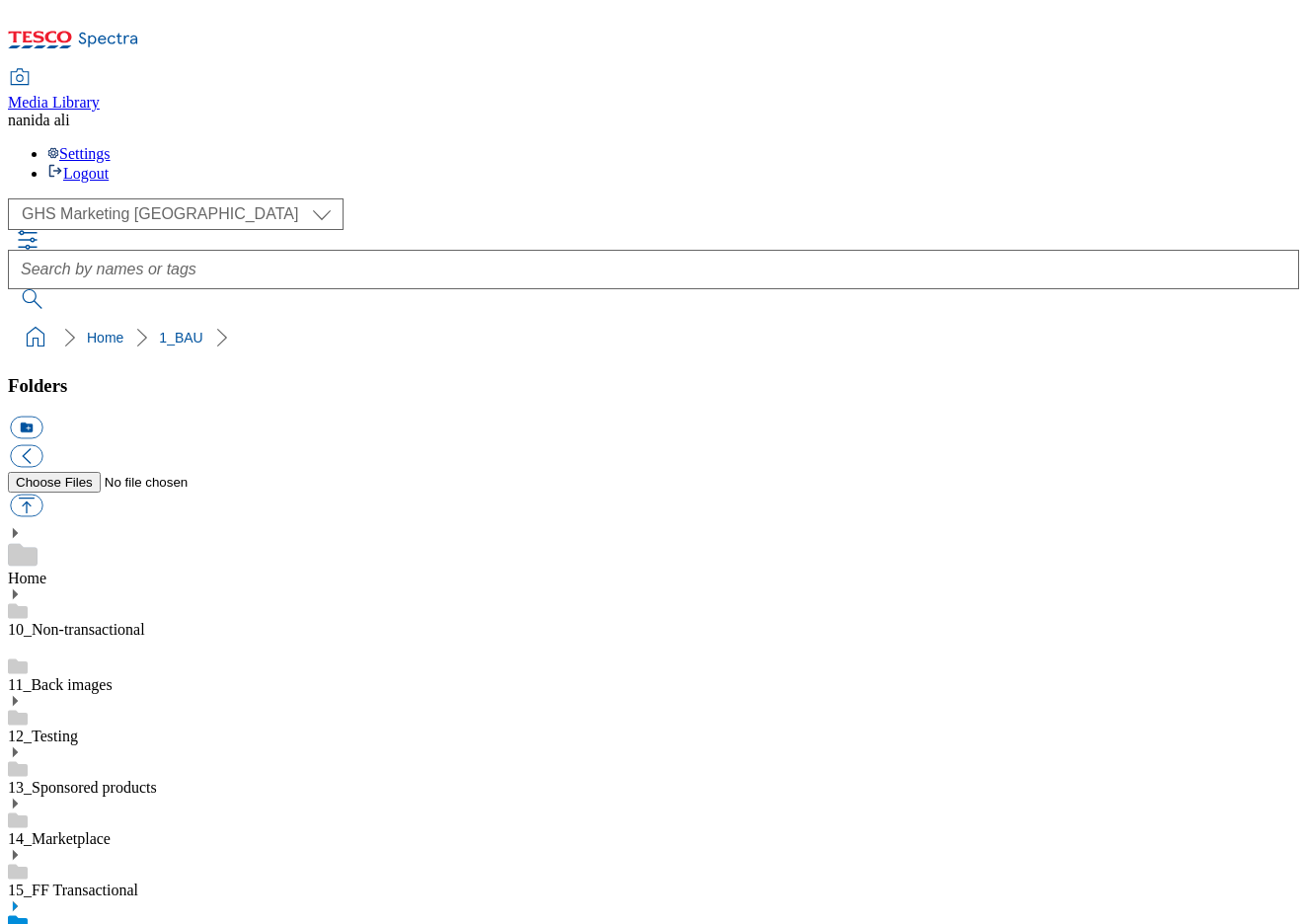
select select "flare-ghs-mktg"
